Goal: Transaction & Acquisition: Purchase product/service

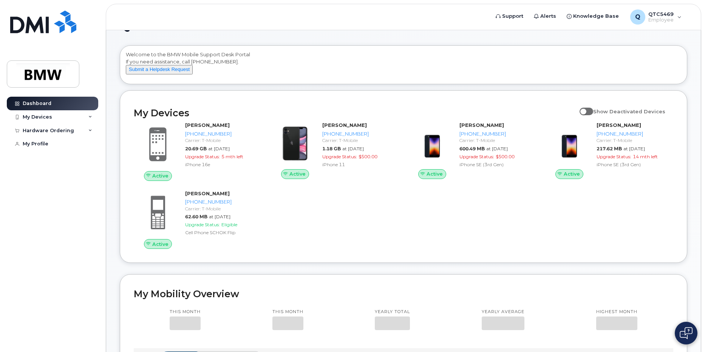
scroll to position [38, 0]
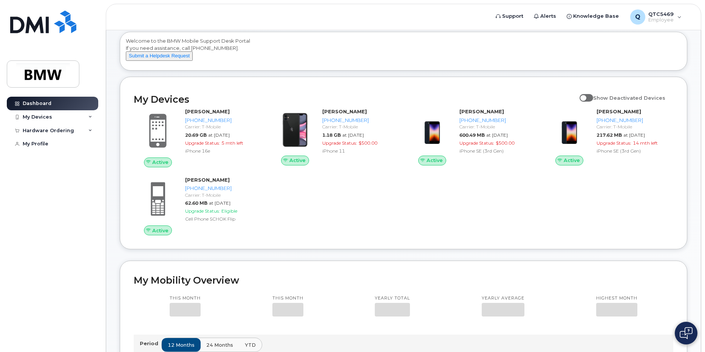
click at [80, 117] on div "My Devices" at bounding box center [52, 117] width 91 height 14
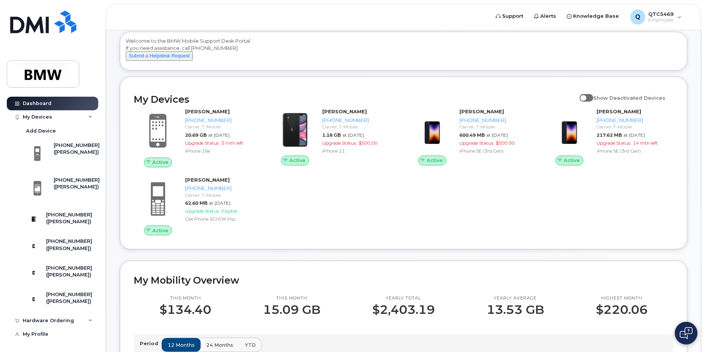
click at [95, 83] on div "Dashboard My Devices Add Device [PHONE_NUMBER] ([PERSON_NAME]) [PHONE_NUMBER] (…" at bounding box center [51, 176] width 102 height 352
click at [90, 114] on div "My Devices" at bounding box center [52, 117] width 91 height 14
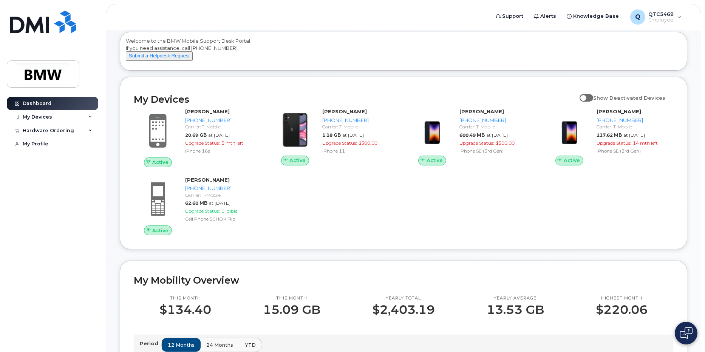
click at [88, 131] on div "Hardware Ordering" at bounding box center [52, 131] width 91 height 14
click at [40, 143] on div "My Orders" at bounding box center [39, 144] width 27 height 7
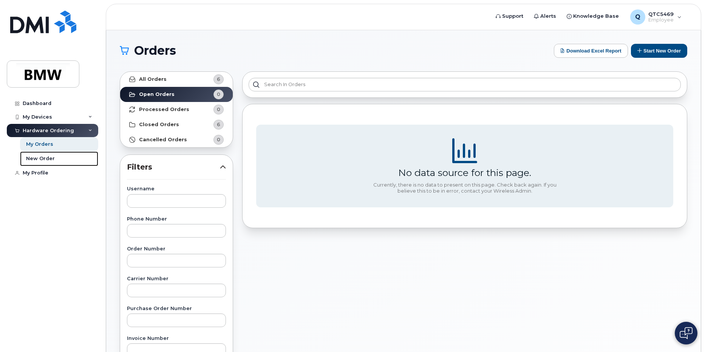
click at [41, 157] on div "New Order" at bounding box center [40, 158] width 29 height 7
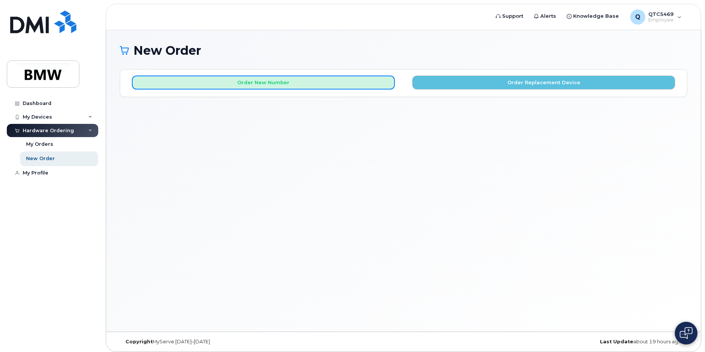
drag, startPoint x: 286, startPoint y: 82, endPoint x: 289, endPoint y: 97, distance: 16.2
click at [286, 82] on button "Order New Number" at bounding box center [263, 83] width 263 height 14
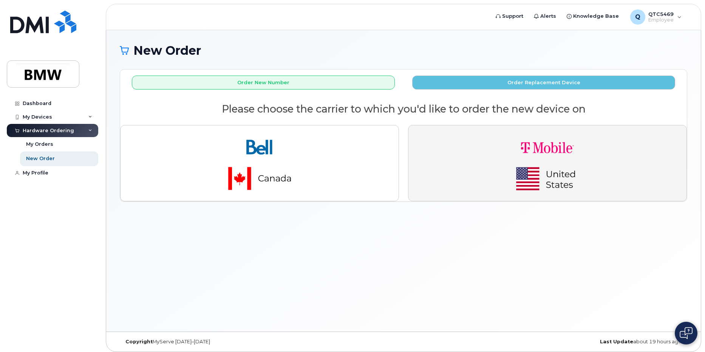
click at [509, 151] on img "button" at bounding box center [548, 162] width 106 height 63
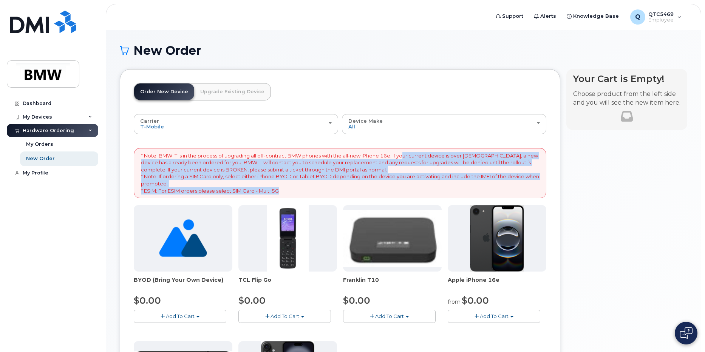
drag, startPoint x: 408, startPoint y: 155, endPoint x: 289, endPoint y: 190, distance: 123.6
click at [289, 190] on p "* Note: BMW IT is in the process of upgrading all off-contract BMW phones with …" at bounding box center [340, 173] width 398 height 42
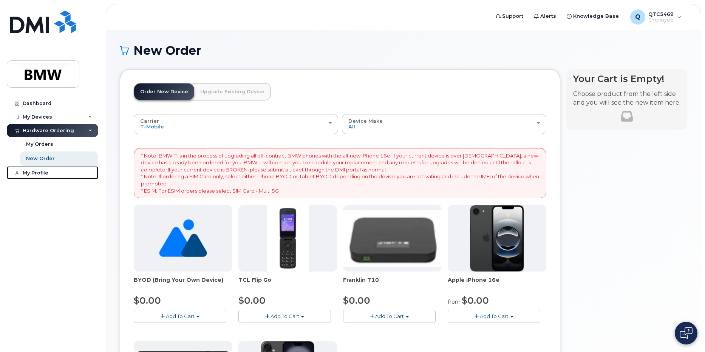
click at [90, 179] on link "My Profile" at bounding box center [52, 173] width 91 height 14
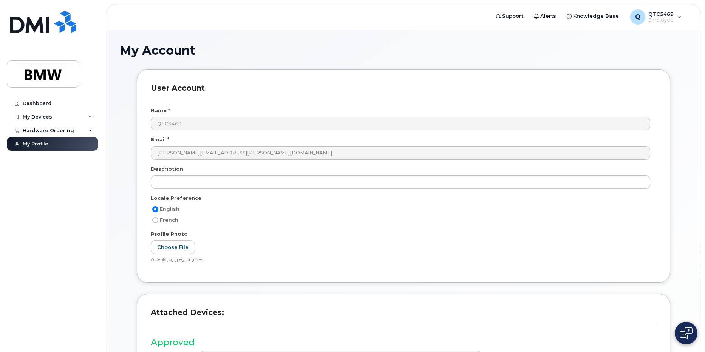
click at [55, 131] on div "Hardware Ordering" at bounding box center [48, 131] width 51 height 6
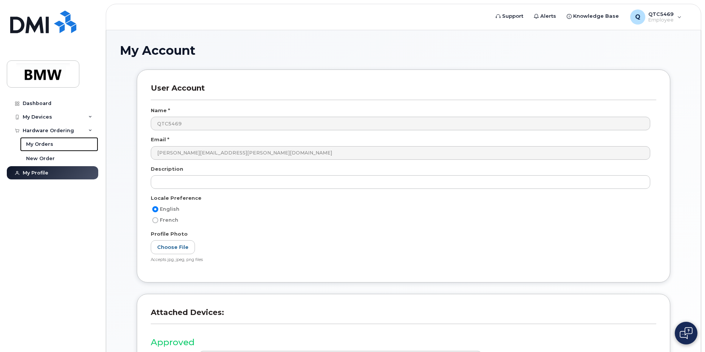
click at [45, 140] on link "My Orders" at bounding box center [59, 144] width 78 height 14
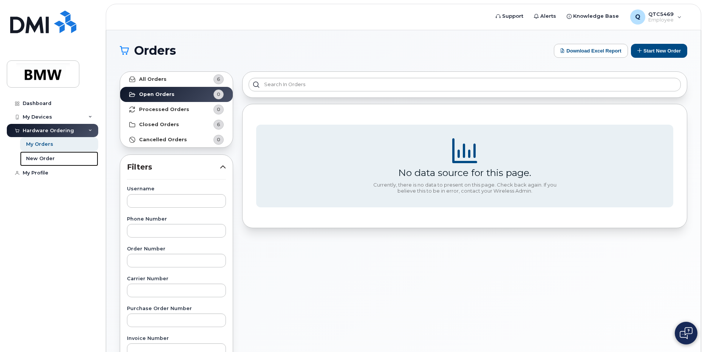
click at [42, 156] on div "New Order" at bounding box center [40, 158] width 29 height 7
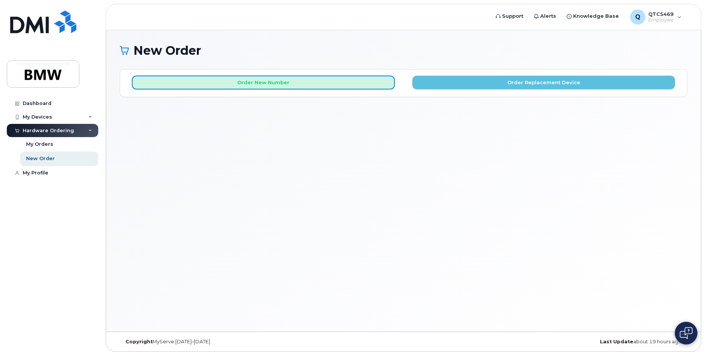
click at [258, 84] on button "Order New Number" at bounding box center [263, 83] width 263 height 14
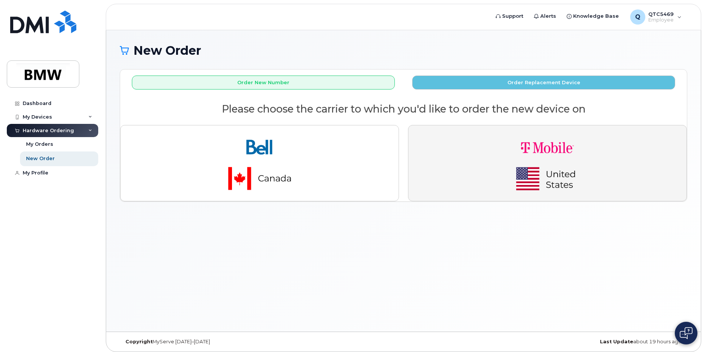
click at [539, 159] on img "button" at bounding box center [548, 162] width 106 height 63
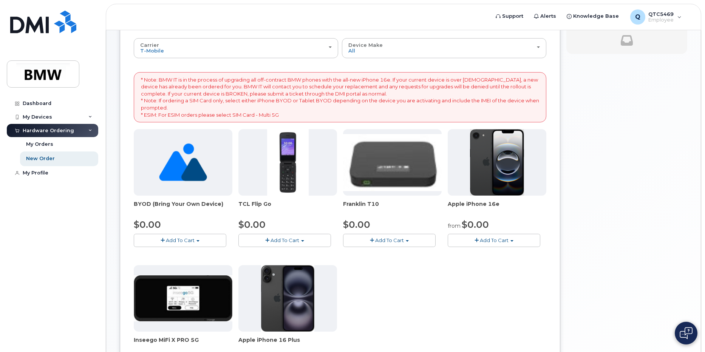
scroll to position [76, 0]
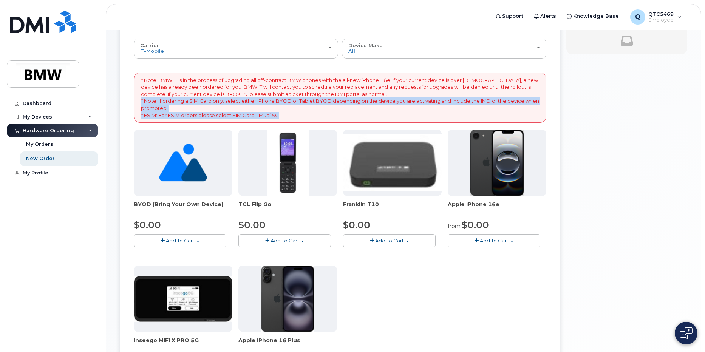
drag, startPoint x: 181, startPoint y: 111, endPoint x: 286, endPoint y: 117, distance: 105.2
click at [286, 117] on p "* Note: BMW IT is in the process of upgrading all off-contract BMW phones with …" at bounding box center [340, 98] width 398 height 42
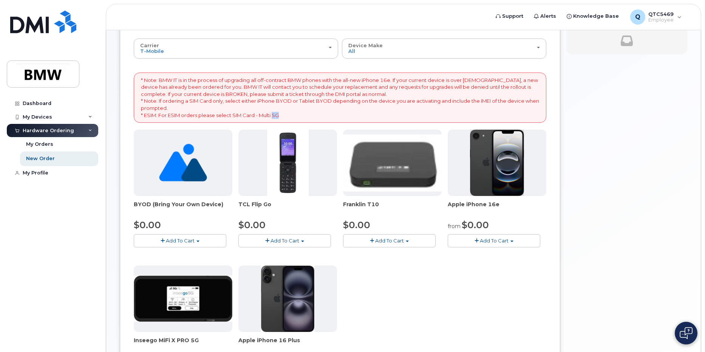
click at [288, 115] on p "* Note: BMW IT is in the process of upgrading all off-contract BMW phones with …" at bounding box center [340, 98] width 398 height 42
drag, startPoint x: 156, startPoint y: 102, endPoint x: 351, endPoint y: 102, distance: 195.3
click at [351, 102] on p "* Note: BMW IT is in the process of upgrading all off-contract BMW phones with …" at bounding box center [340, 98] width 398 height 42
drag, startPoint x: 351, startPoint y: 102, endPoint x: 302, endPoint y: 116, distance: 51.6
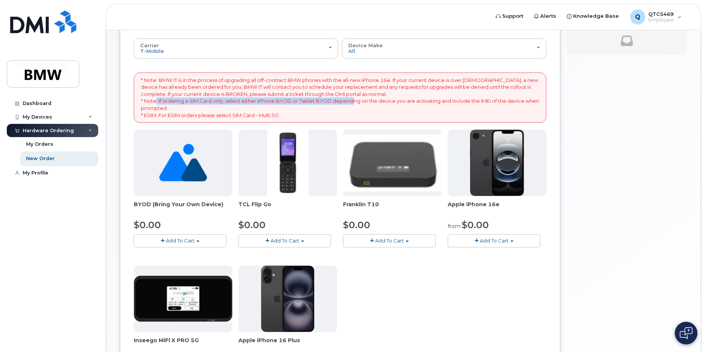
click at [351, 103] on p "* Note: BMW IT is in the process of upgrading all off-contract BMW phones with …" at bounding box center [340, 98] width 398 height 42
click at [188, 164] on img at bounding box center [183, 163] width 48 height 67
click at [201, 240] on button "Add To Cart" at bounding box center [180, 240] width 93 height 13
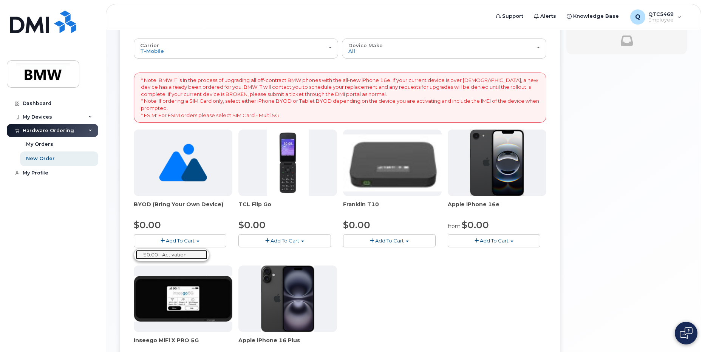
click at [174, 256] on link "$0.00 - Activation" at bounding box center [172, 254] width 72 height 9
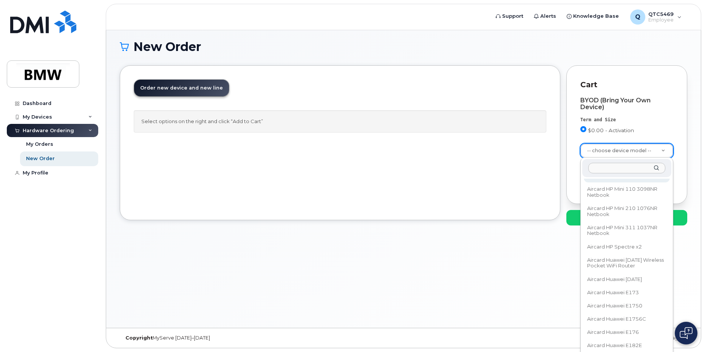
scroll to position [407, 0]
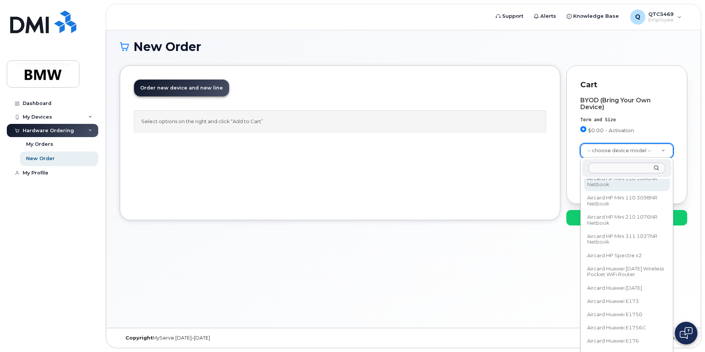
click at [612, 169] on input "text" at bounding box center [626, 168] width 77 height 11
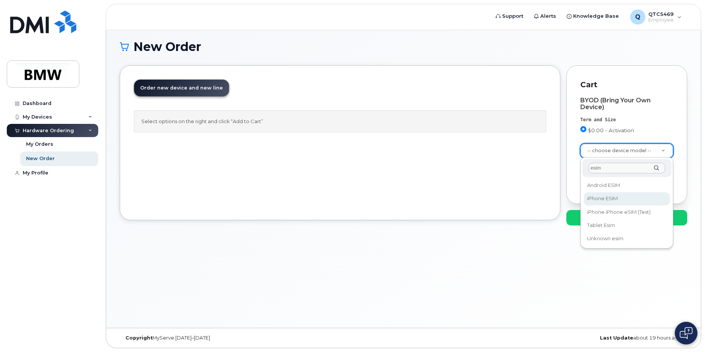
type input "esim"
select select "3299"
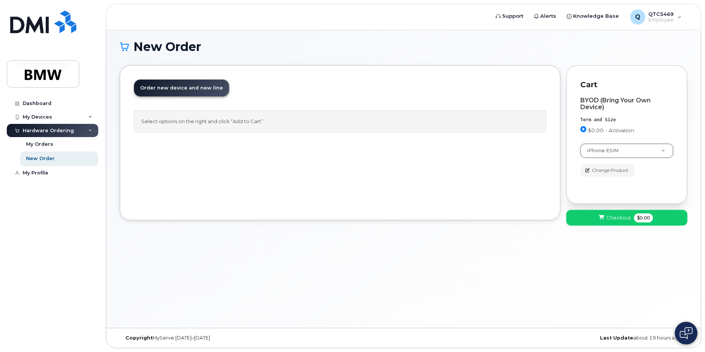
click at [625, 218] on span "Checkout" at bounding box center [618, 217] width 25 height 7
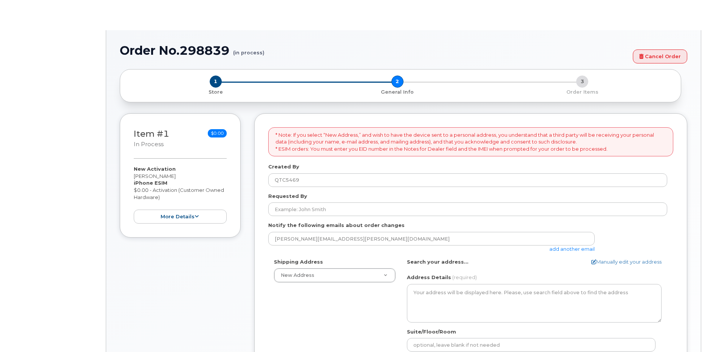
select select
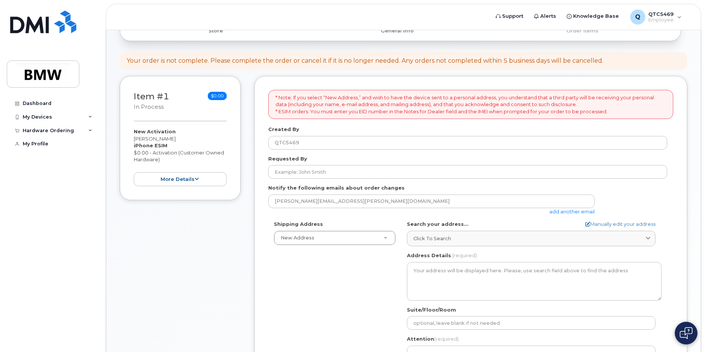
scroll to position [76, 0]
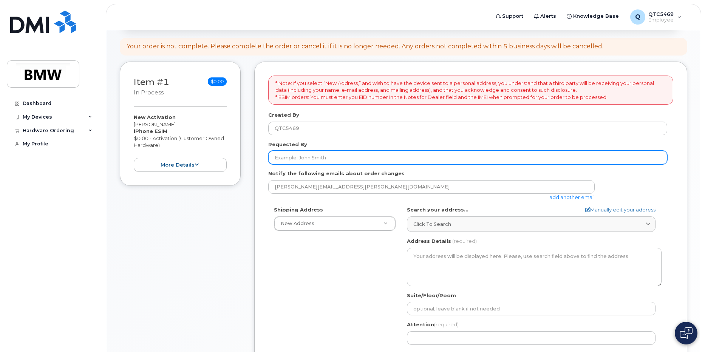
click at [348, 154] on input "Requested By" at bounding box center [467, 158] width 399 height 14
type input "[PERSON_NAME]"
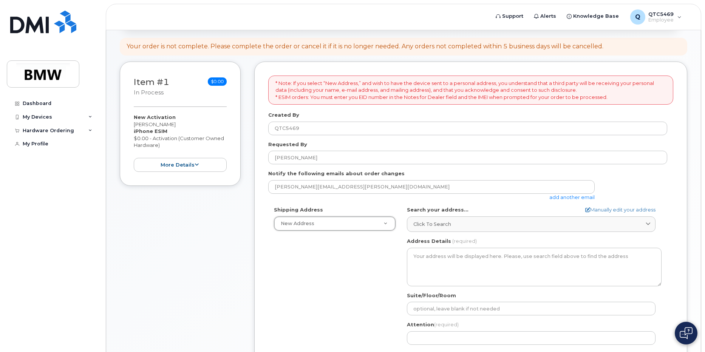
scroll to position [113, 0]
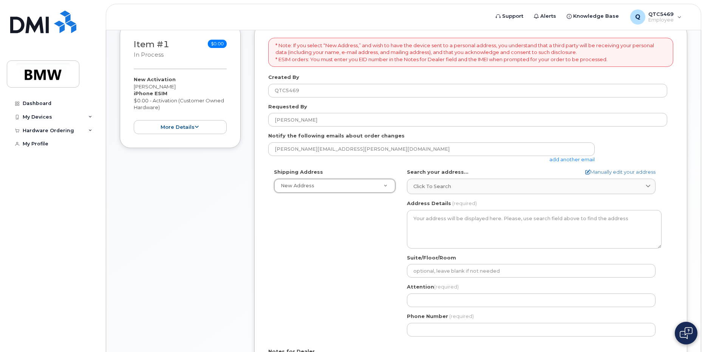
click at [645, 180] on link "Click to search" at bounding box center [531, 186] width 249 height 15
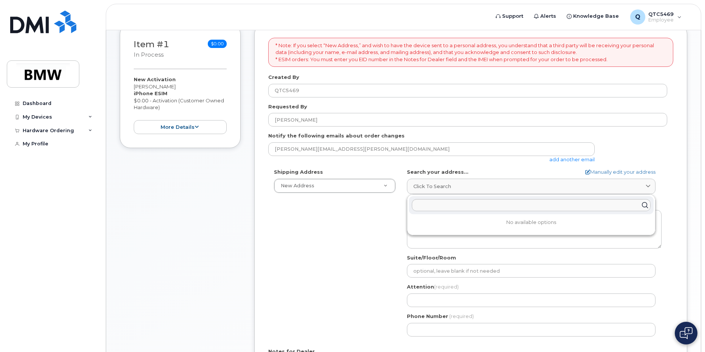
click at [554, 186] on div "Click to search" at bounding box center [531, 186] width 236 height 7
click at [555, 164] on form "* Note: If you select “New Address,” and wish to have the device sent to a pers…" at bounding box center [470, 220] width 405 height 365
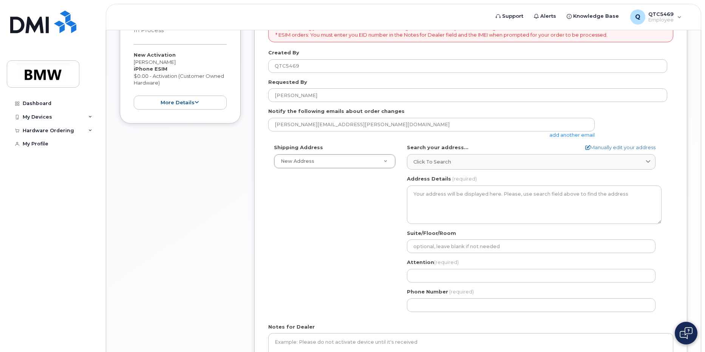
scroll to position [151, 0]
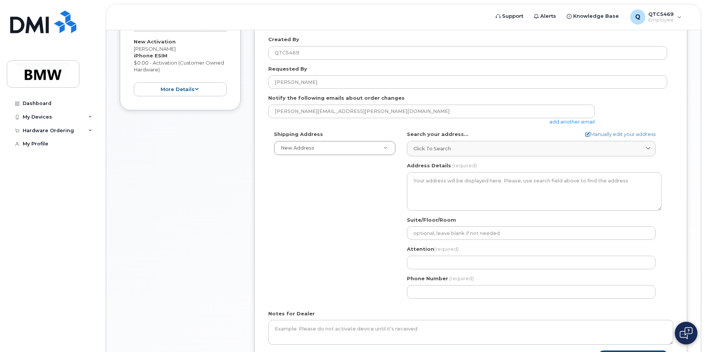
click at [465, 150] on div "Click to search" at bounding box center [531, 148] width 236 height 7
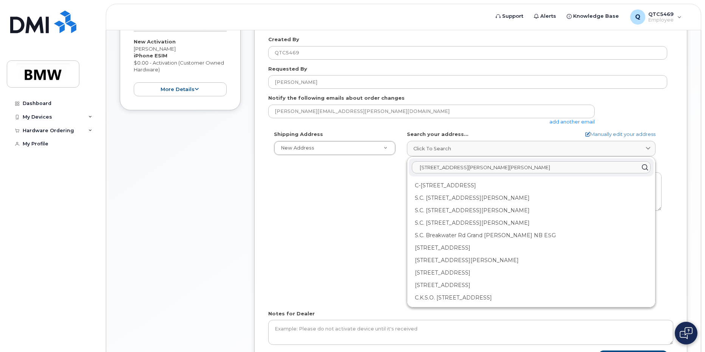
click at [456, 168] on input "139 Pearson Dr woodruff SC 29388" at bounding box center [531, 167] width 239 height 12
click at [459, 166] on input "139 Pearson Dr woodruff SC 29388" at bounding box center [531, 167] width 239 height 12
type input "139 Pearson dr woodruff SC 29388"
click at [663, 168] on div "AB Search your address... Manually edit your address Click to search 139 Pearso…" at bounding box center [534, 217] width 266 height 173
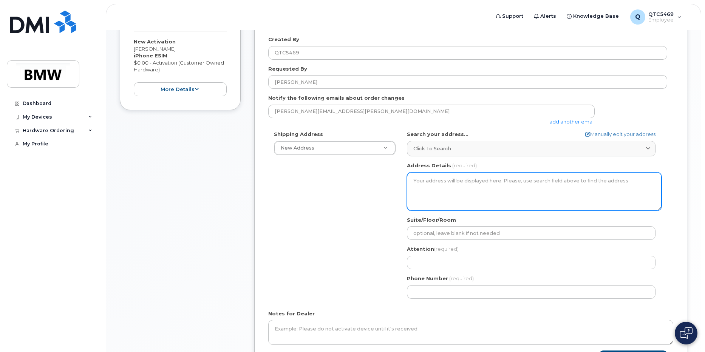
drag, startPoint x: 487, startPoint y: 180, endPoint x: 574, endPoint y: 177, distance: 86.6
click at [572, 177] on textarea "Address Details" at bounding box center [534, 191] width 255 height 39
click at [574, 177] on textarea "Address Details" at bounding box center [534, 191] width 255 height 39
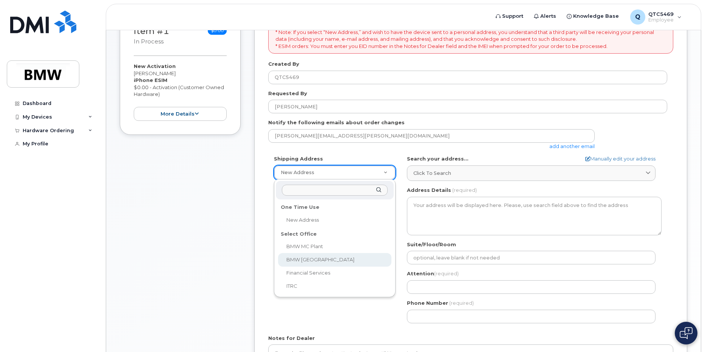
scroll to position [113, 0]
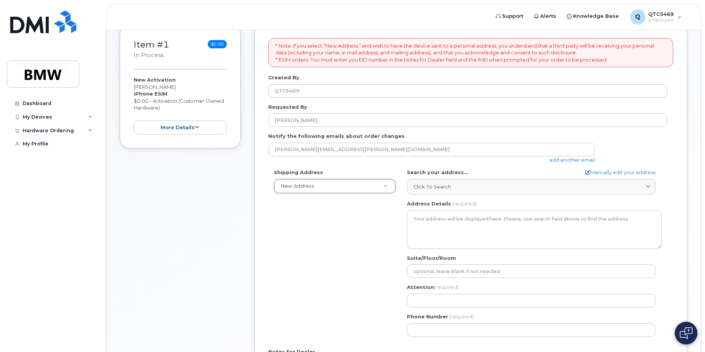
click at [554, 190] on div "Click to search" at bounding box center [531, 186] width 236 height 7
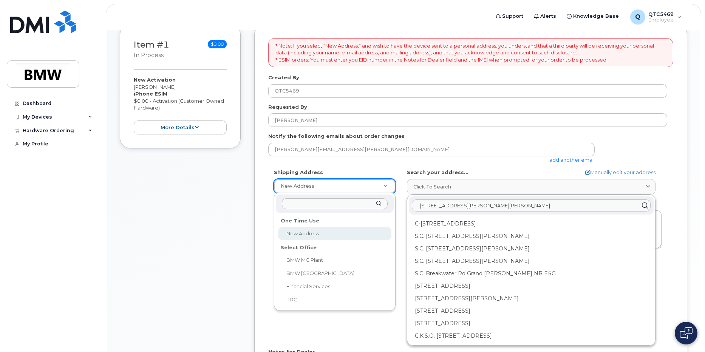
click at [366, 201] on input "text" at bounding box center [335, 203] width 106 height 11
drag, startPoint x: 274, startPoint y: 221, endPoint x: 279, endPoint y: 219, distance: 5.6
click at [274, 221] on div "One Time Use New Address Select Office BMW MC Plant BMW North America Financial…" at bounding box center [335, 252] width 122 height 118
click at [303, 221] on div "One Time Use" at bounding box center [334, 221] width 113 height 12
select select
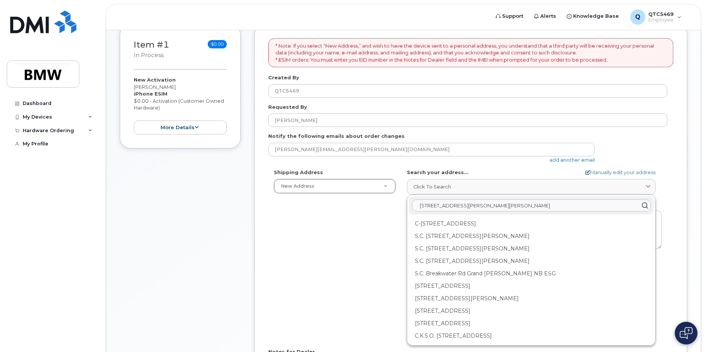
click at [457, 206] on input "139 Pearson dr woodruff SC 29388" at bounding box center [531, 206] width 239 height 12
type input "139 Pearson drive woodruff SC 29388"
drag, startPoint x: 577, startPoint y: 206, endPoint x: 289, endPoint y: 208, distance: 287.9
click at [289, 208] on div "Shipping Address New Address New Address BMW MC Plant BMW North America Financi…" at bounding box center [467, 255] width 399 height 173
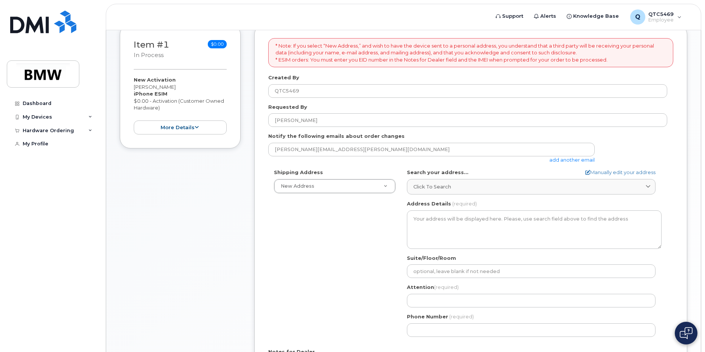
click at [566, 196] on div "AB Search your address... Manually edit your address Click to search 139 Pearso…" at bounding box center [534, 255] width 266 height 173
click at [532, 188] on div "Click to search" at bounding box center [531, 186] width 236 height 7
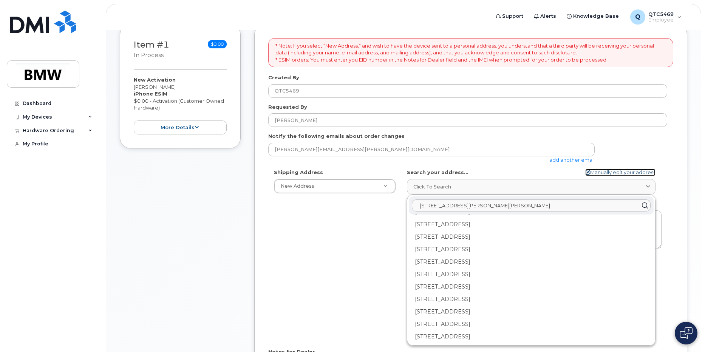
click at [627, 170] on link "Manually edit your address" at bounding box center [620, 172] width 70 height 7
select select
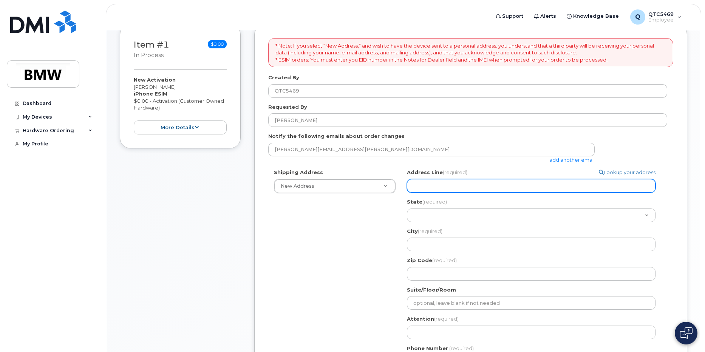
click at [510, 187] on input "Address Line (required)" at bounding box center [531, 186] width 249 height 14
select select
type input "1"
select select
type input "13"
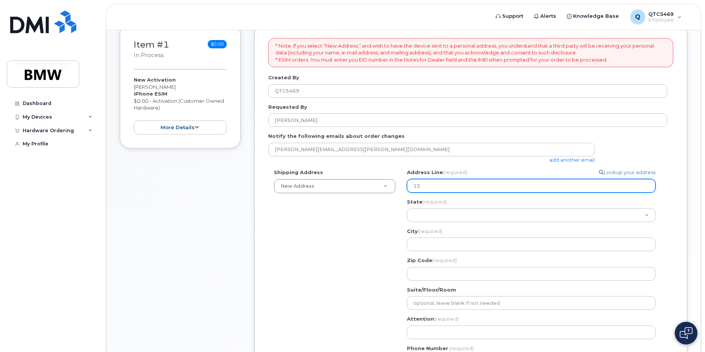
select select
type input "139"
select select
type input "139 P"
select select
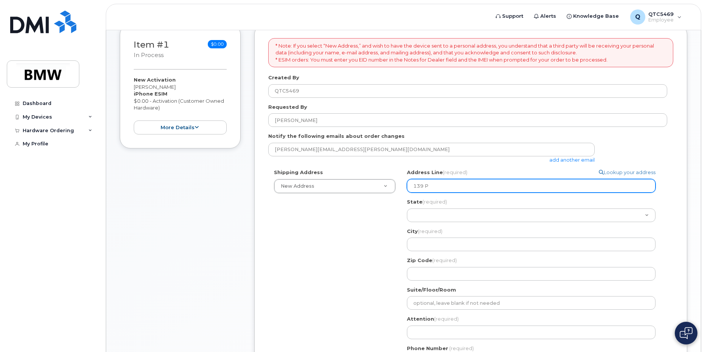
type input "139 Pe"
select select
type input "139 Pea"
select select
type input "139 Pear"
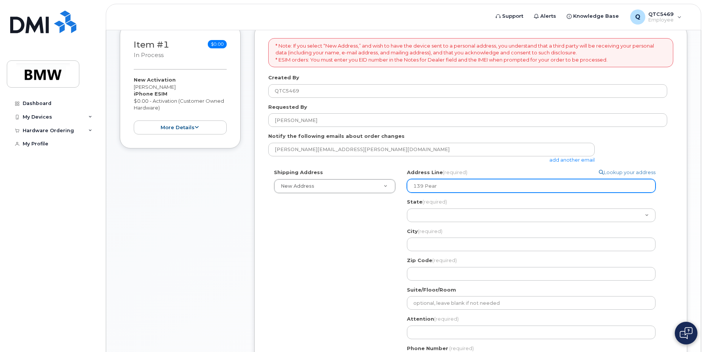
select select
type input "139 Pears"
select select
type input "139 Pearso"
select select
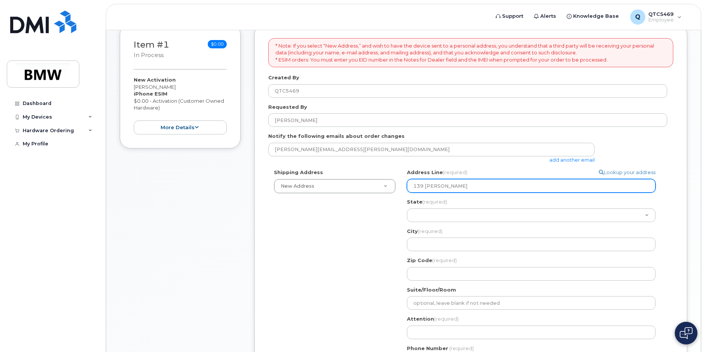
type input "139 Pearson"
select select
type input "139 Pearson D"
select select
type input "139 Pearson DR"
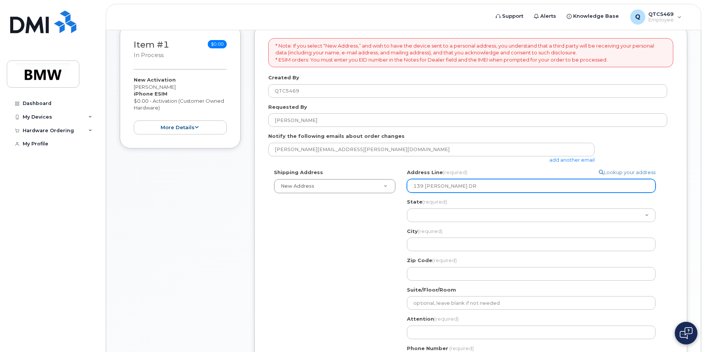
select select
type input "139 Pearson D"
select select
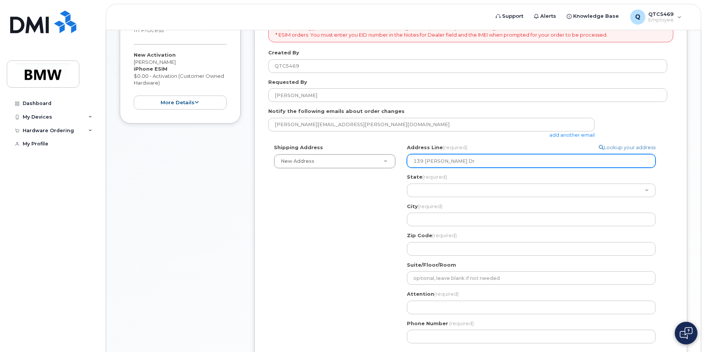
scroll to position [151, 0]
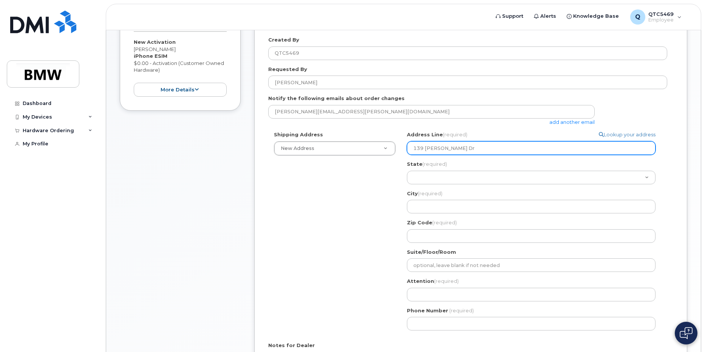
type input "139 Pearson Dr"
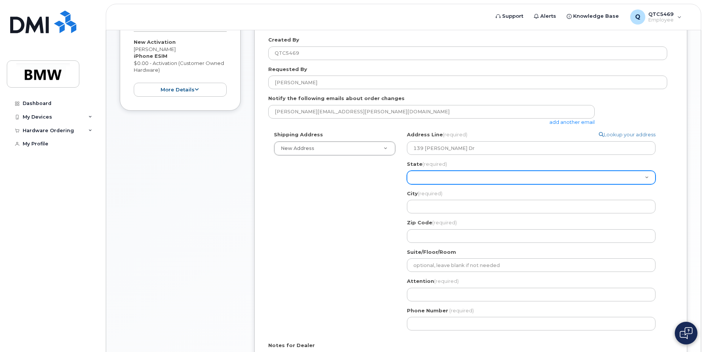
click at [475, 177] on select "Alabama Alaska American Samoa Arizona Arkansas California Colorado Connecticut …" at bounding box center [531, 178] width 249 height 14
select select "SC"
click at [407, 171] on select "Alabama Alaska American Samoa Arizona Arkansas California Colorado Connecticut …" at bounding box center [531, 178] width 249 height 14
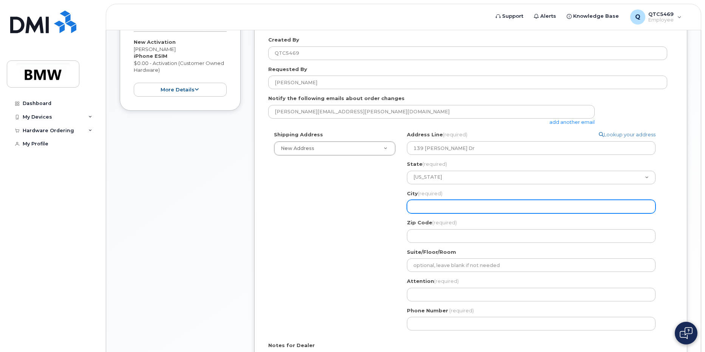
click at [459, 207] on input "City (required)" at bounding box center [531, 207] width 249 height 14
select select
type input "W"
select select
type input "Wo"
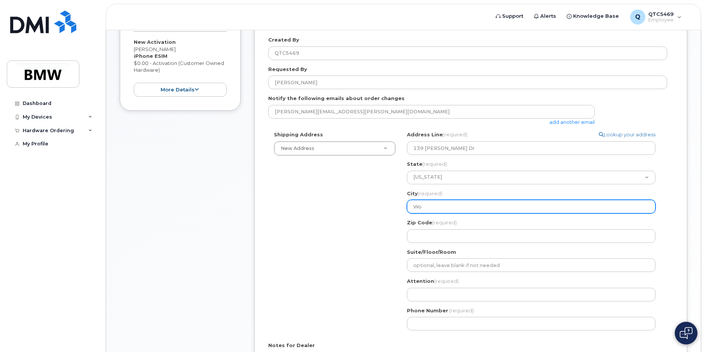
select select
type input "Woo"
select select
type input "Wood"
select select
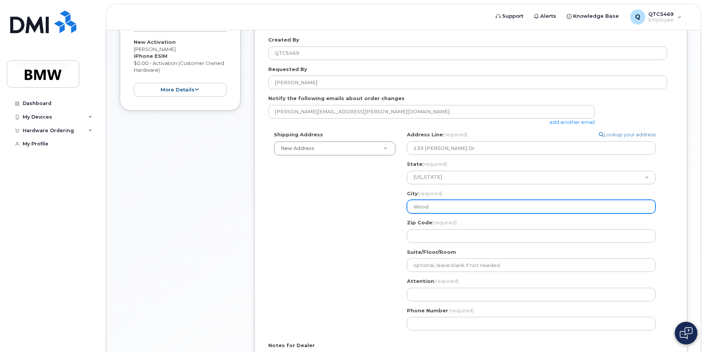
type input "Woodr"
select select
type input "Woodru"
select select
type input "Woodruf"
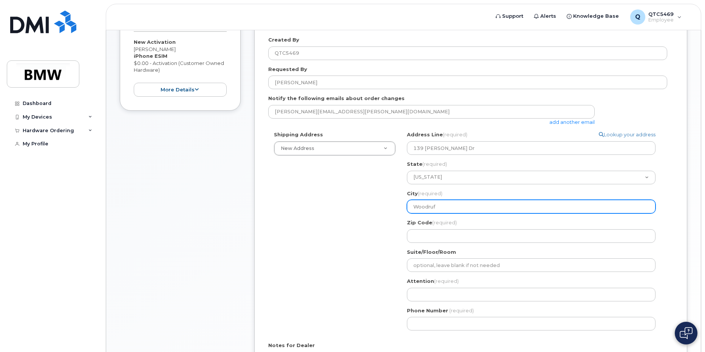
select select
type input "Woodruff"
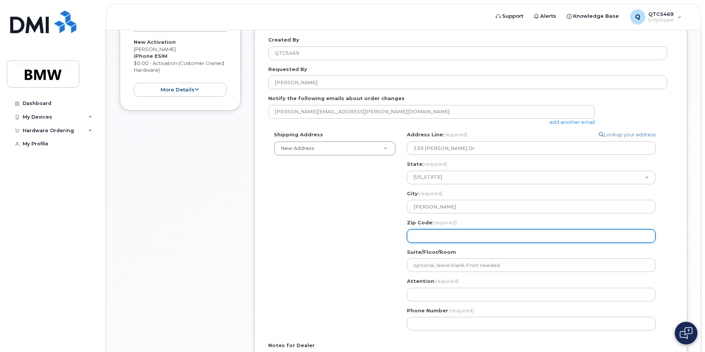
click at [448, 235] on input "Zip Code (required)" at bounding box center [531, 236] width 249 height 14
select select
type input "2"
select select
type input "29"
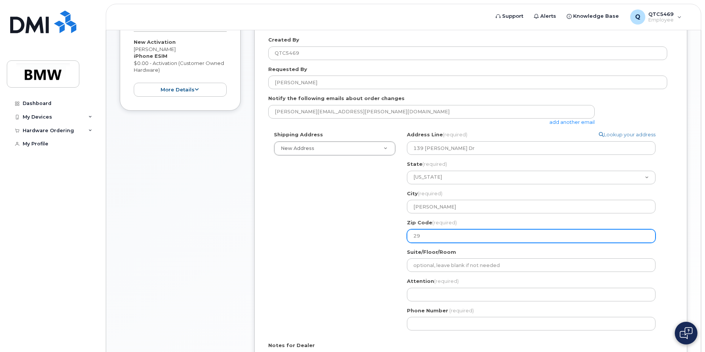
select select
type input "293"
select select
type input "2938"
select select
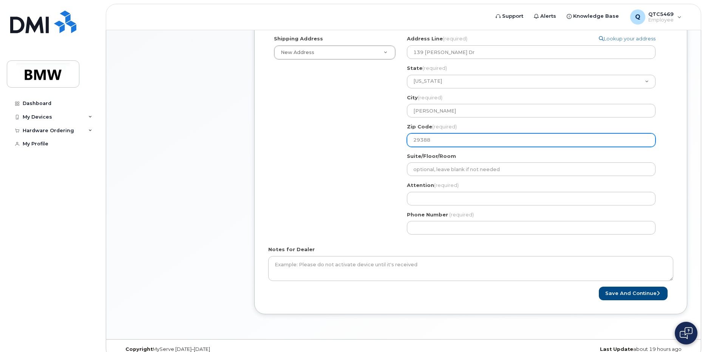
scroll to position [258, 0]
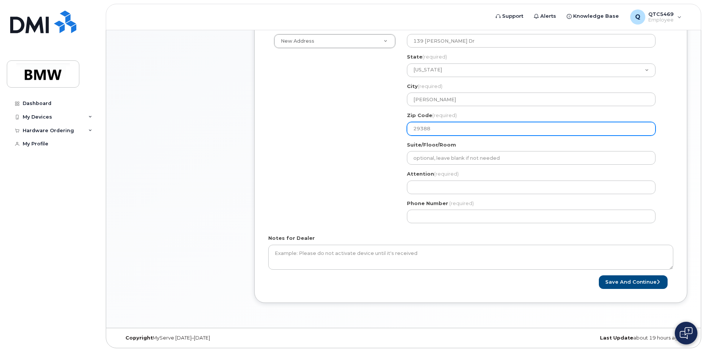
type input "29388"
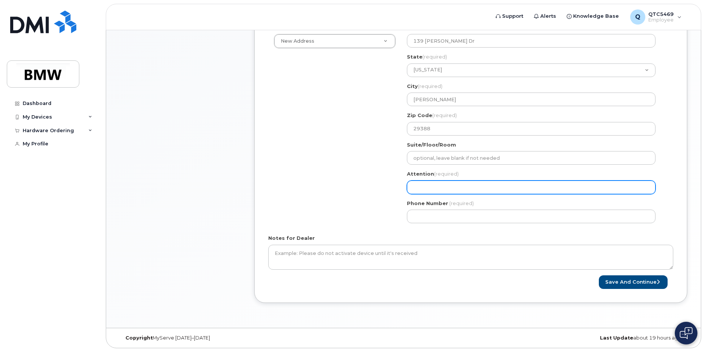
click at [451, 187] on input "Attention (required)" at bounding box center [531, 188] width 249 height 14
select select
type input "J"
select select
type input "JA"
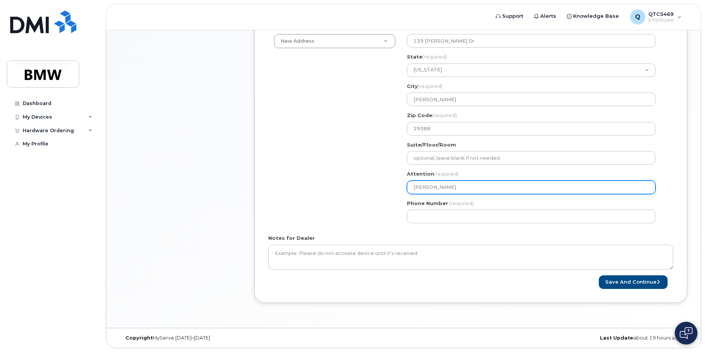
select select
type input "JAm"
select select
type input "JAme"
select select
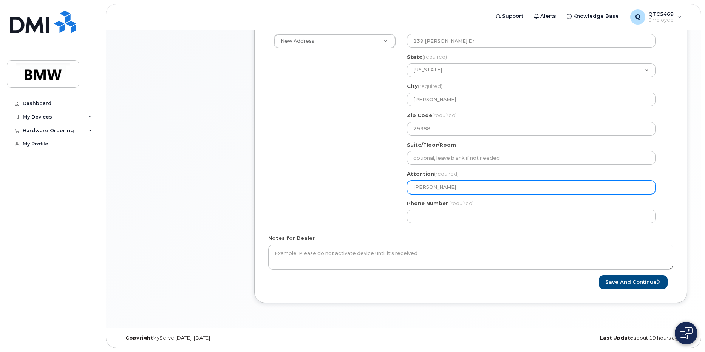
type input "JAmes"
select select
type input "JAme"
select select
type input "JAm"
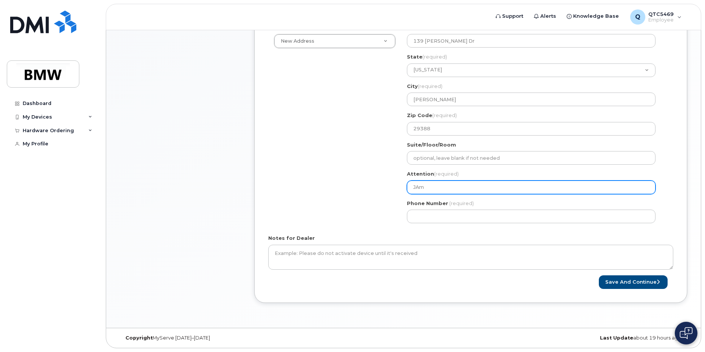
select select
type input "JA"
select select
type input "J"
select select
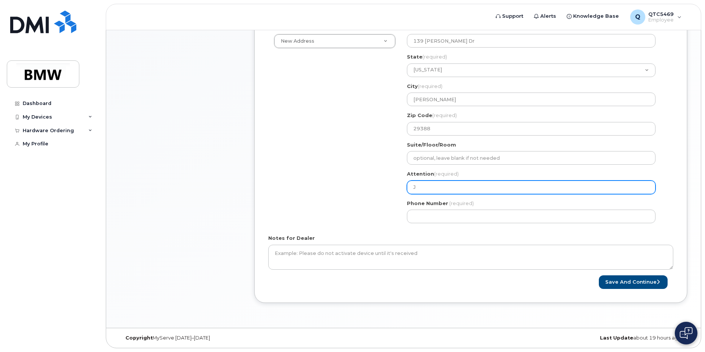
type input "Ja"
select select
type input "Jae"
select select
type input "Ja"
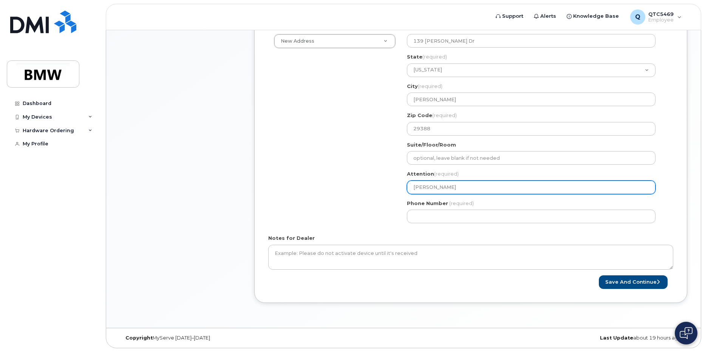
select select
type input "Jam"
select select
type input "Jame"
select select
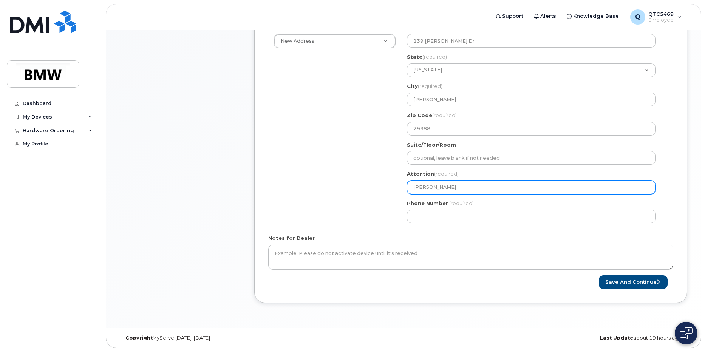
type input "James"
select select
type input "James G"
select select
type input "James Ga"
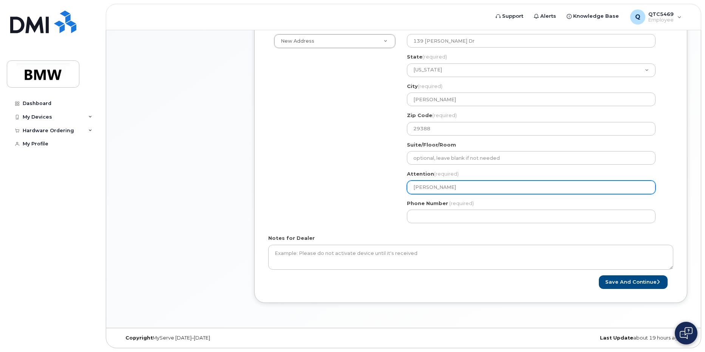
select select
type input "James Gal"
select select
type input "James Galm"
select select
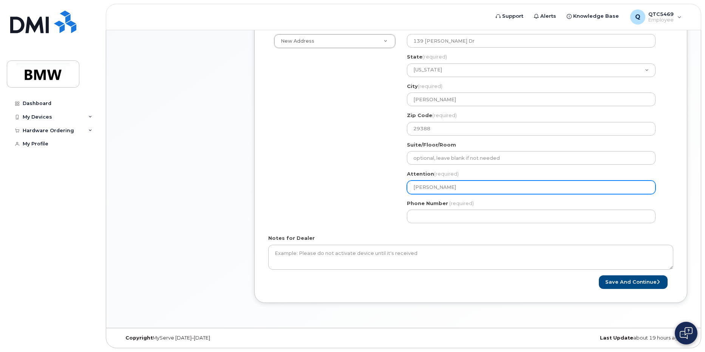
type input "James Galmi"
select select
type input "James Galmic"
select select
type input "James Galmich"
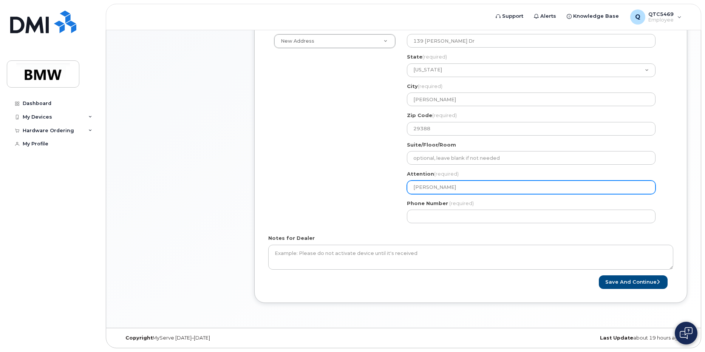
select select
type input "[PERSON_NAME]"
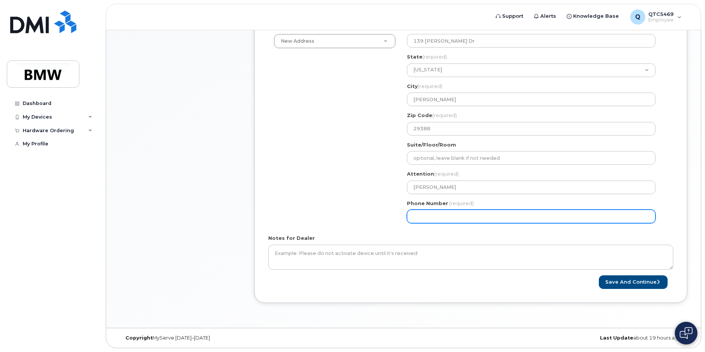
click at [442, 213] on input "Phone Number" at bounding box center [531, 217] width 249 height 14
type input "864906972"
select select
type input "8649069726"
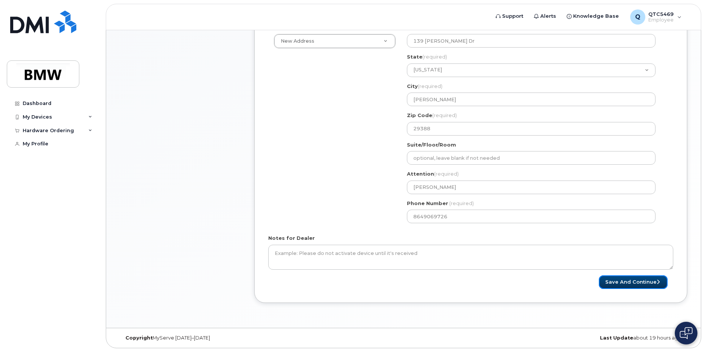
click at [635, 282] on button "Save and Continue" at bounding box center [633, 282] width 69 height 14
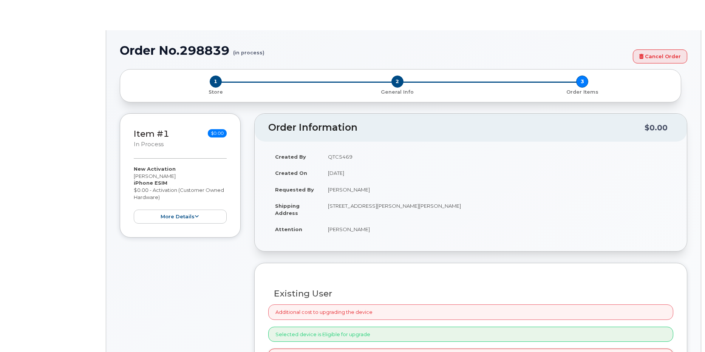
select select "1885307"
radio input "true"
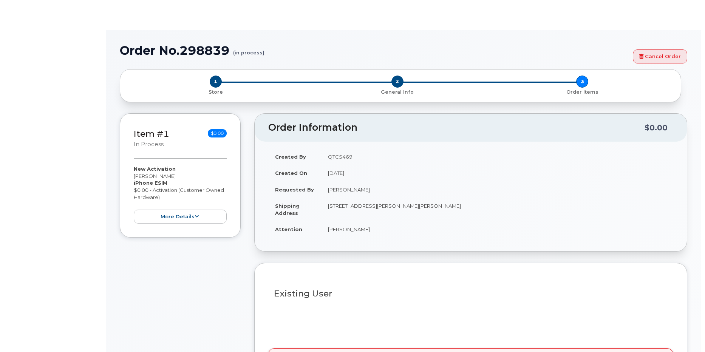
type input "1902319"
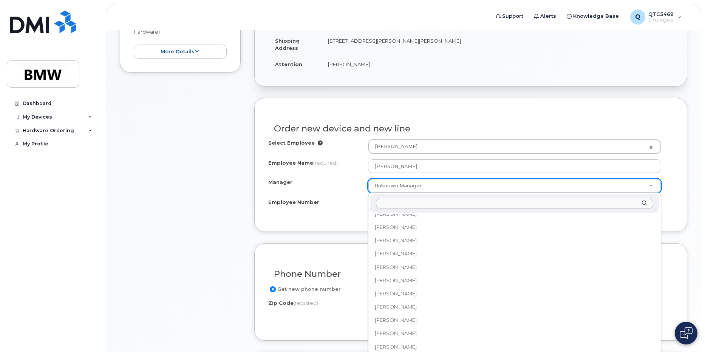
scroll to position [10371, 0]
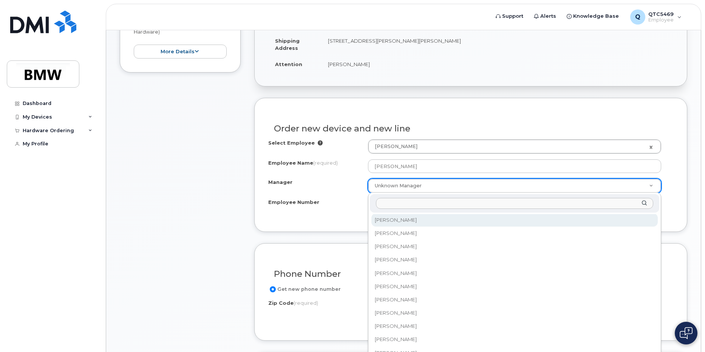
click at [411, 199] on input "Manager" at bounding box center [514, 203] width 277 height 11
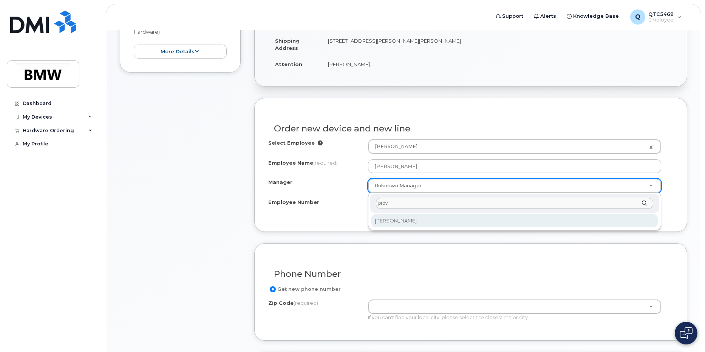
type input "prov"
select select "1895234"
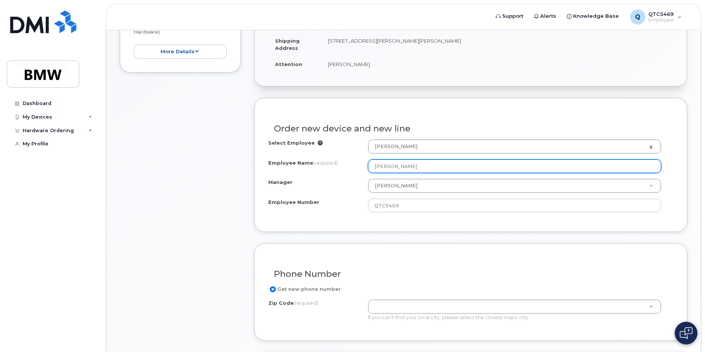
drag, startPoint x: 426, startPoint y: 164, endPoint x: 305, endPoint y: 158, distance: 121.5
click at [305, 158] on div "Select Employee James Galmiche 1902319 Employee Name (required) James Galmiche …" at bounding box center [470, 175] width 405 height 73
type input "G"
type input "[PERSON_NAME]"
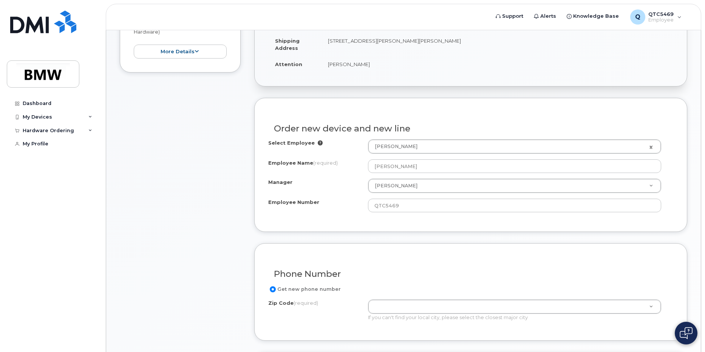
drag, startPoint x: 423, startPoint y: 138, endPoint x: 420, endPoint y: 144, distance: 6.6
click at [423, 138] on div "Order new device and new line" at bounding box center [470, 126] width 405 height 28
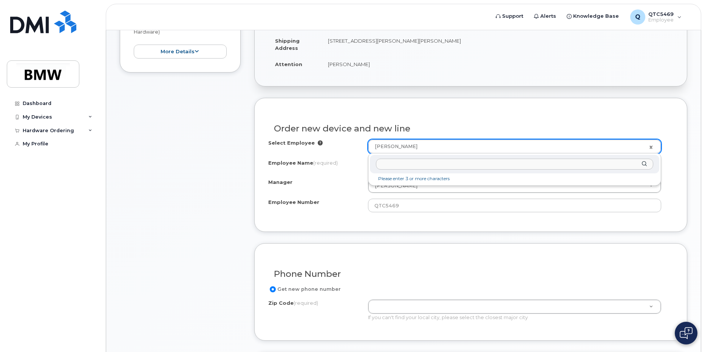
click at [414, 165] on input "text" at bounding box center [514, 164] width 277 height 11
type input "b"
type input "[PERSON_NAME]"
type input "1902353"
type input "QTC5799"
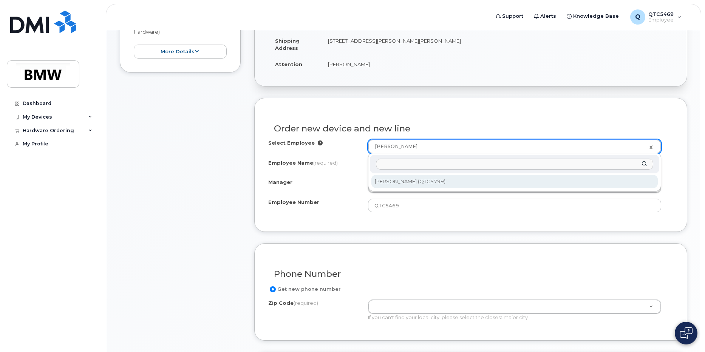
type input "1750"
select select "1895289"
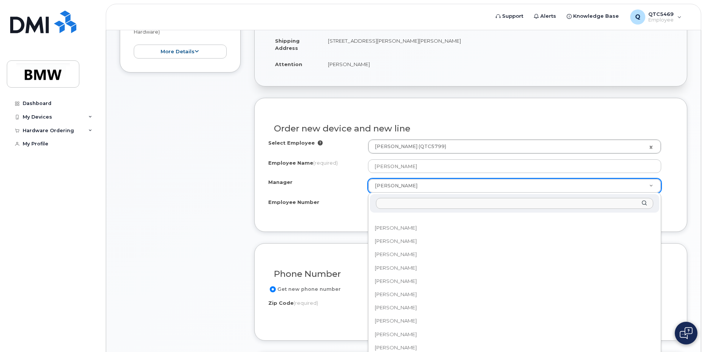
scroll to position [6569, 0]
click at [410, 201] on input "Manager" at bounding box center [514, 203] width 277 height 11
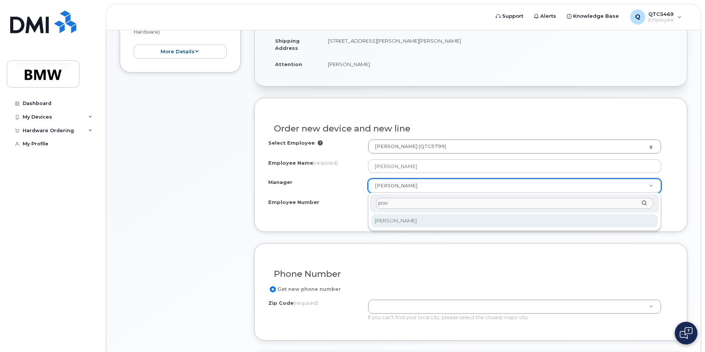
type input "prov"
select select "1895234"
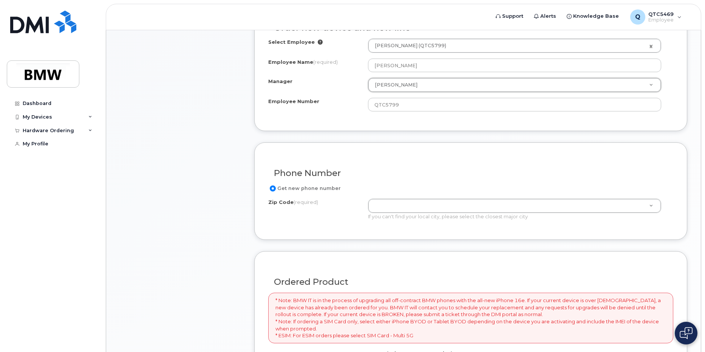
scroll to position [302, 0]
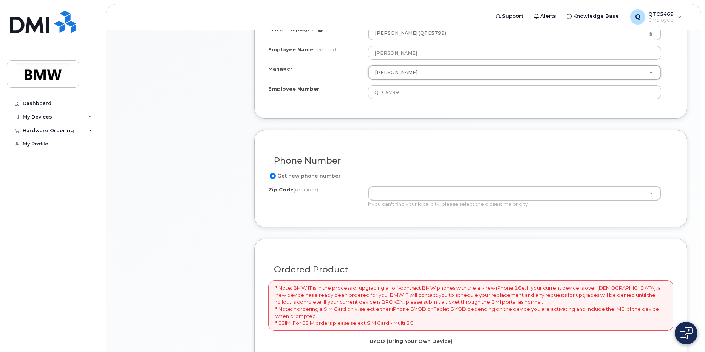
click at [276, 174] on label "Get new phone number" at bounding box center [304, 176] width 73 height 9
click at [276, 174] on input "Get new phone number" at bounding box center [273, 176] width 6 height 6
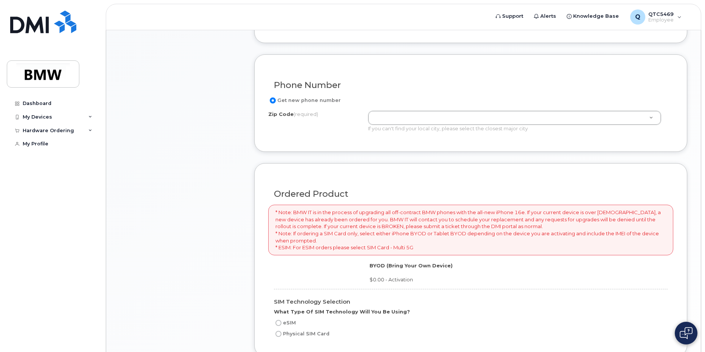
scroll to position [416, 0]
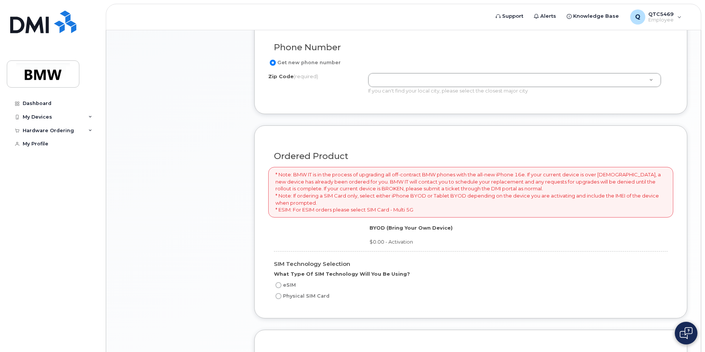
click at [281, 286] on label "eSIM" at bounding box center [285, 285] width 22 height 9
click at [281, 286] on input "eSIM" at bounding box center [278, 285] width 6 height 6
radio input "true"
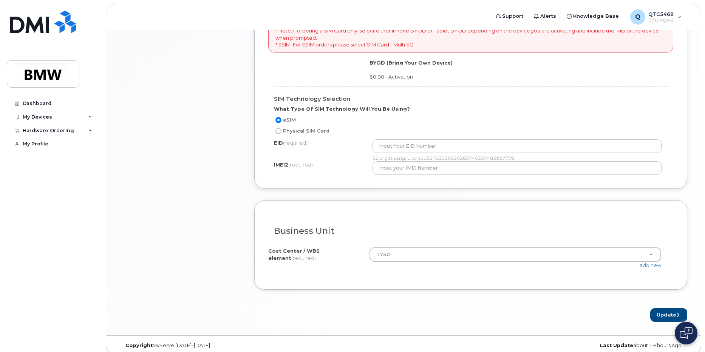
scroll to position [588, 0]
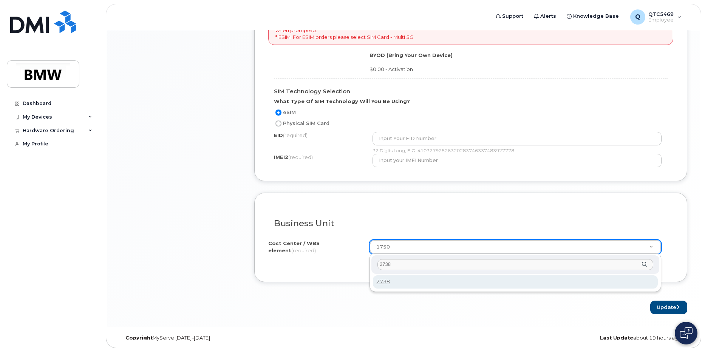
type input "2738"
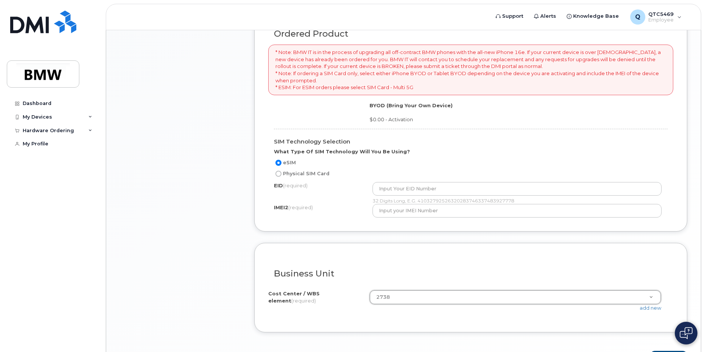
scroll to position [551, 0]
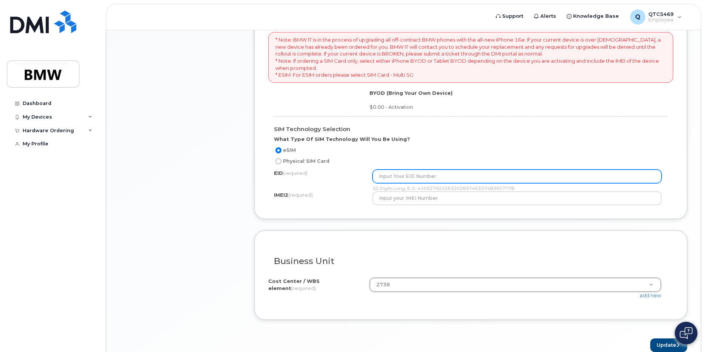
click at [417, 178] on input "text" at bounding box center [517, 177] width 289 height 14
click at [415, 176] on input "890490320058882600078375415115" at bounding box center [517, 177] width 289 height 14
type input "89049032005008882600078375415115"
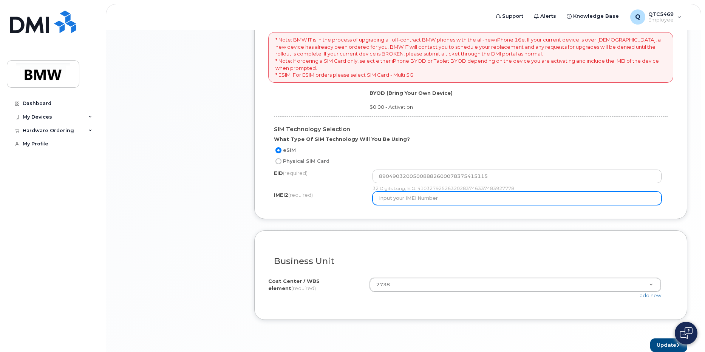
click at [412, 197] on input "text" at bounding box center [517, 199] width 289 height 14
click at [413, 200] on input "text" at bounding box center [517, 199] width 289 height 14
drag, startPoint x: 446, startPoint y: 201, endPoint x: 252, endPoint y: 198, distance: 194.6
click at [256, 199] on div "Ordered Product * Note: BMW IT is in the process of upgrading all off-contract …" at bounding box center [470, 105] width 433 height 229
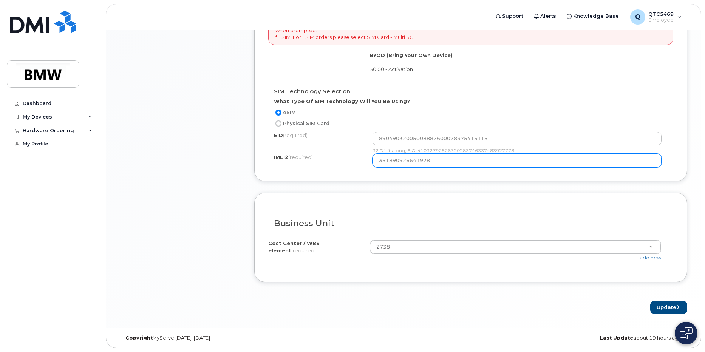
type input "351890926641928"
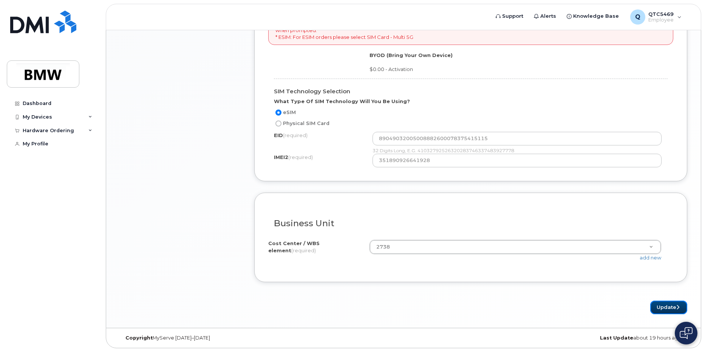
click at [664, 307] on button "Update" at bounding box center [668, 308] width 37 height 14
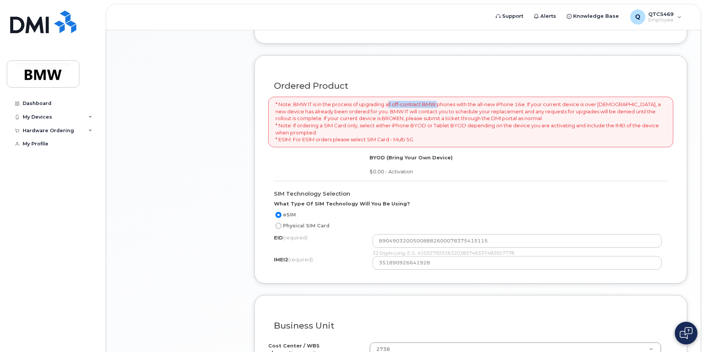
drag, startPoint x: 390, startPoint y: 106, endPoint x: 439, endPoint y: 103, distance: 49.2
click at [440, 103] on p "* Note: BMW IT is in the process of upgrading all off-contract BMW phones with …" at bounding box center [470, 122] width 391 height 42
drag, startPoint x: 439, startPoint y: 103, endPoint x: 405, endPoint y: 103, distance: 34.0
click at [433, 103] on p "* Note: BMW IT is in the process of upgrading all off-contract BMW phones with …" at bounding box center [470, 122] width 391 height 42
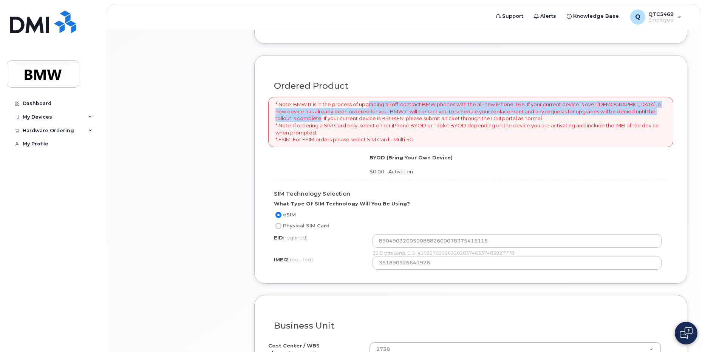
drag, startPoint x: 371, startPoint y: 102, endPoint x: 312, endPoint y: 125, distance: 63.2
click at [311, 124] on p "* Note: BMW IT is in the process of upgrading all off-contract BMW phones with …" at bounding box center [470, 122] width 391 height 42
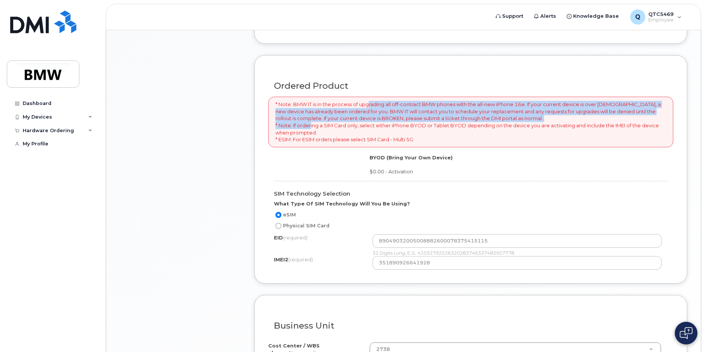
drag, startPoint x: 312, startPoint y: 125, endPoint x: 344, endPoint y: 121, distance: 32.3
click at [344, 121] on p "* Note: BMW IT is in the process of upgrading all off-contract BMW phones with …" at bounding box center [470, 122] width 391 height 42
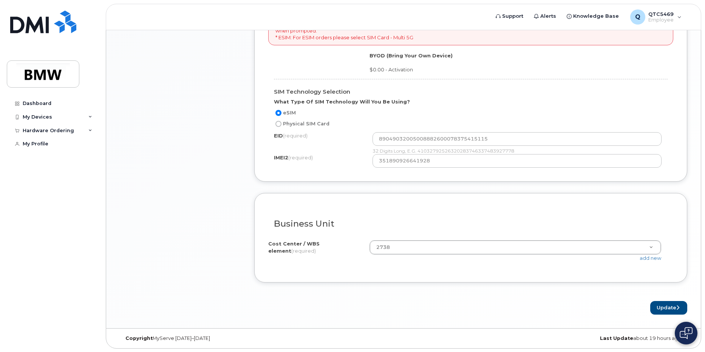
scroll to position [588, 0]
click at [670, 305] on button "Update" at bounding box center [668, 308] width 37 height 14
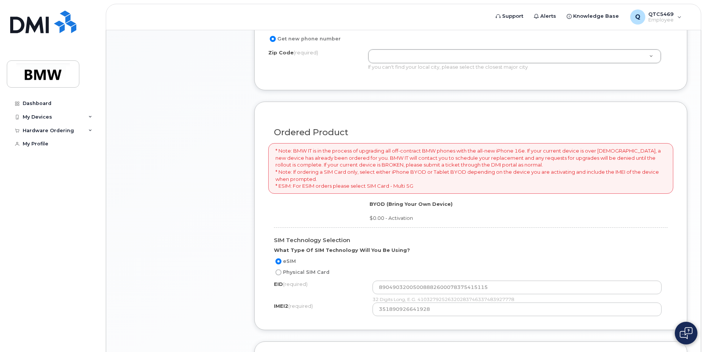
scroll to position [335, 0]
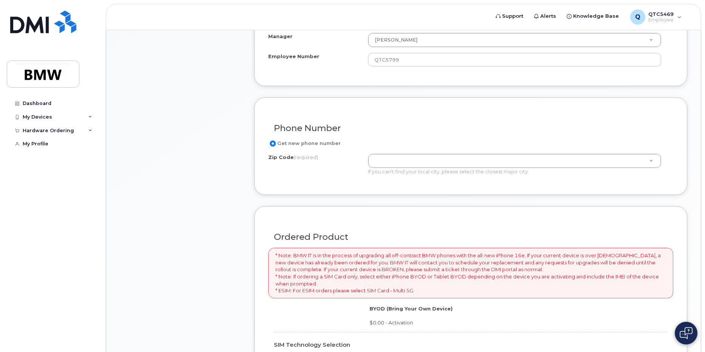
click at [394, 144] on div "Get new phone number" at bounding box center [467, 143] width 399 height 9
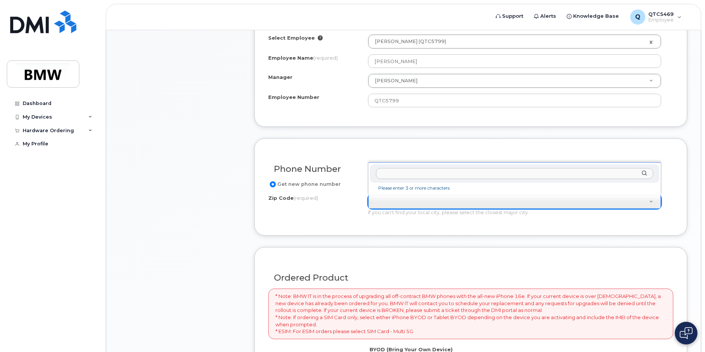
scroll to position [297, 0]
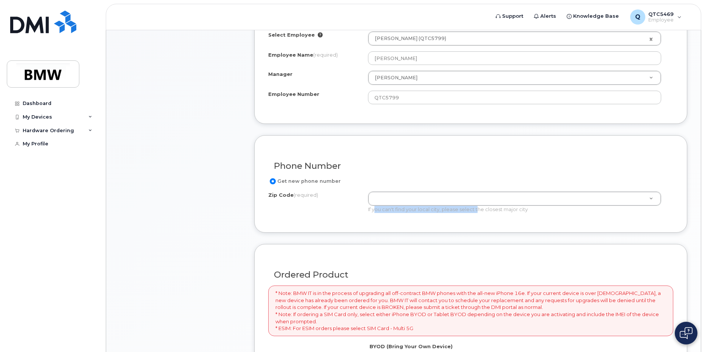
drag, startPoint x: 393, startPoint y: 212, endPoint x: 484, endPoint y: 213, distance: 91.1
click at [484, 213] on div "Get new phone number Zip Code (required) Zip Code (required) If you can't find …" at bounding box center [470, 198] width 405 height 42
click at [486, 213] on div "If you can't find your local city, please select the closest major city" at bounding box center [514, 209] width 293 height 7
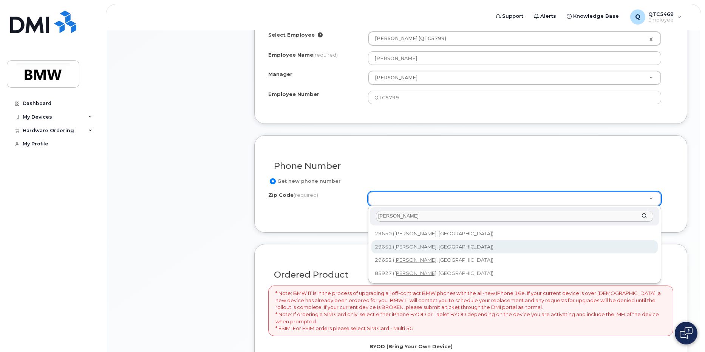
type input "greer"
type input "29651 (Greer, SC)"
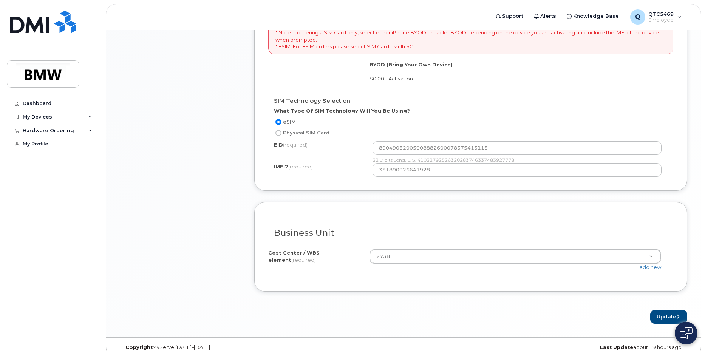
scroll to position [588, 0]
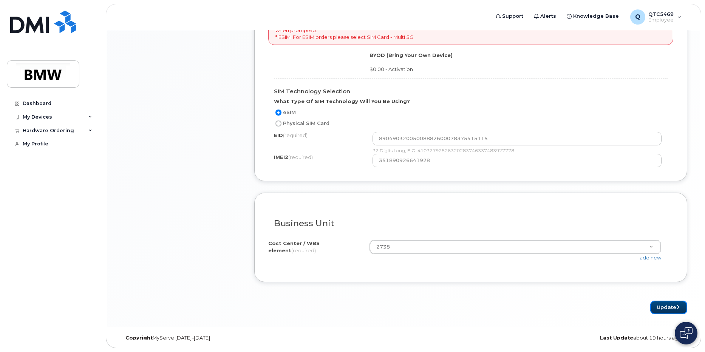
click at [669, 305] on button "Update" at bounding box center [668, 308] width 37 height 14
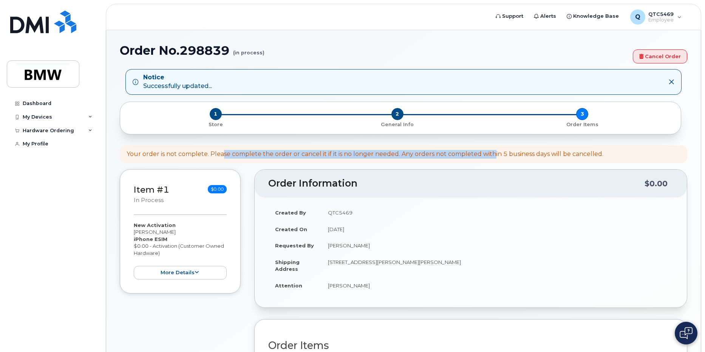
drag, startPoint x: 223, startPoint y: 154, endPoint x: 500, endPoint y: 155, distance: 277.0
click at [499, 155] on div "Your order is not complete. Please complete the order or cancel it if it is no …" at bounding box center [365, 154] width 477 height 9
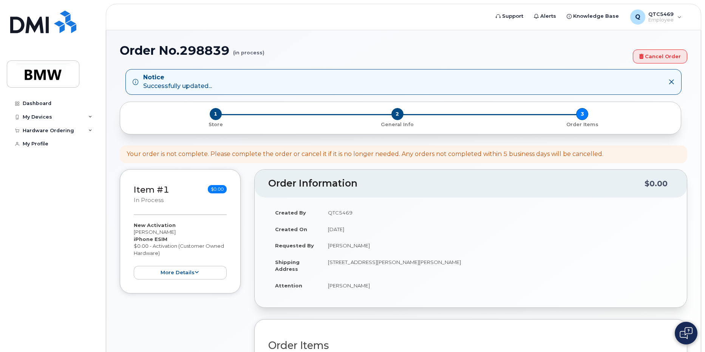
click at [501, 155] on div "Your order is not complete. Please complete the order or cancel it if it is no …" at bounding box center [365, 154] width 477 height 9
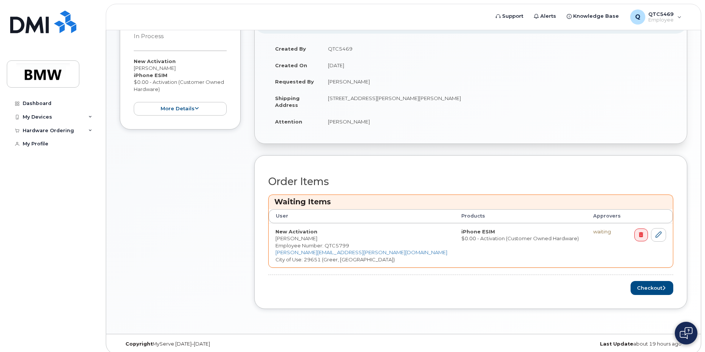
scroll to position [170, 0]
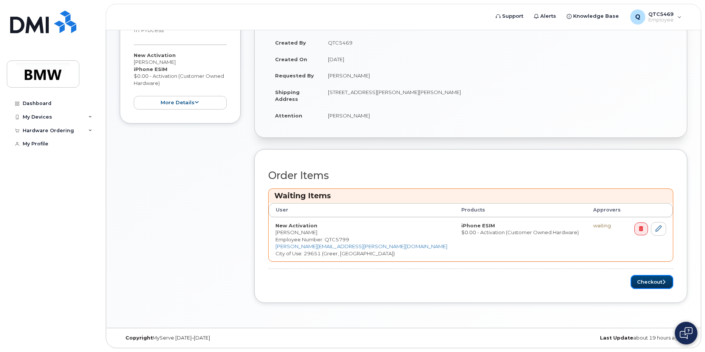
click at [659, 282] on button "Checkout" at bounding box center [652, 282] width 43 height 14
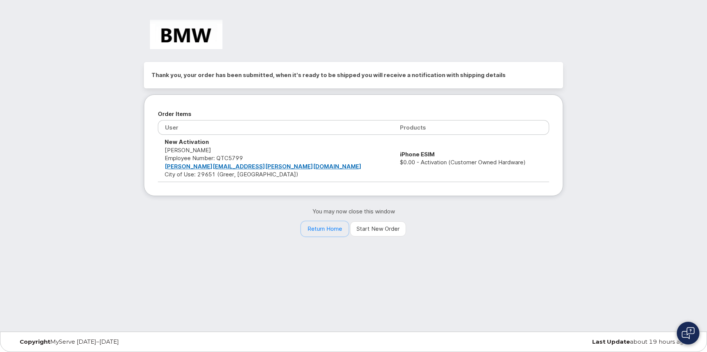
click at [328, 229] on link "Return Home" at bounding box center [325, 228] width 48 height 15
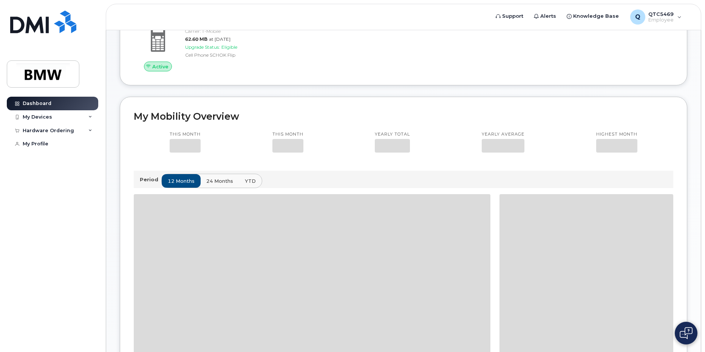
scroll to position [189, 0]
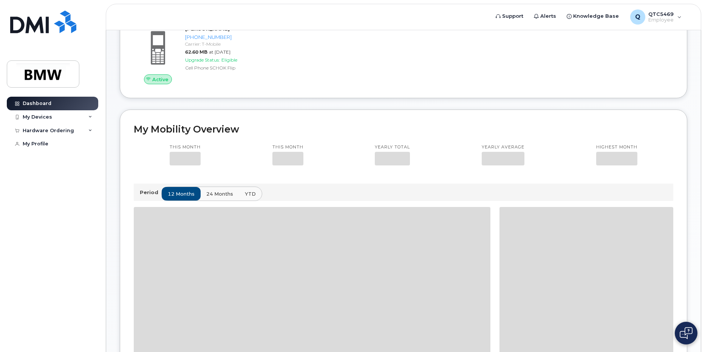
click at [58, 118] on div "My Devices" at bounding box center [52, 117] width 91 height 14
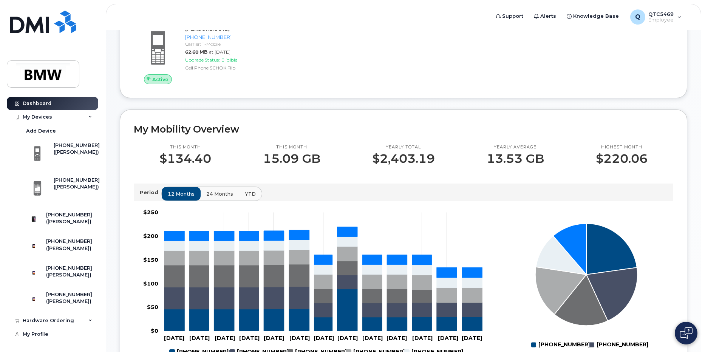
click at [57, 117] on div "My Devices" at bounding box center [52, 117] width 91 height 14
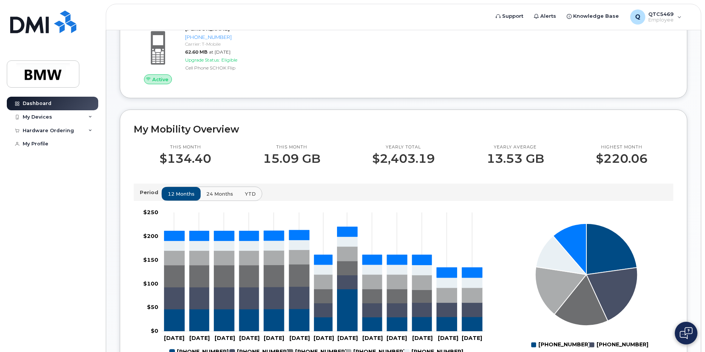
click at [40, 130] on div "Hardware Ordering" at bounding box center [48, 131] width 51 height 6
click at [40, 143] on div "My Orders" at bounding box center [39, 144] width 27 height 7
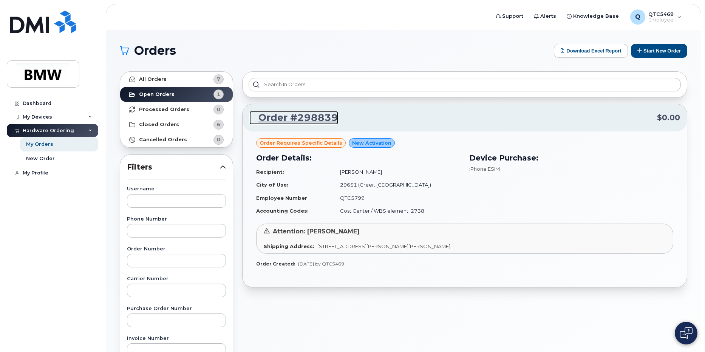
click at [297, 117] on link "Order #298839" at bounding box center [293, 118] width 89 height 14
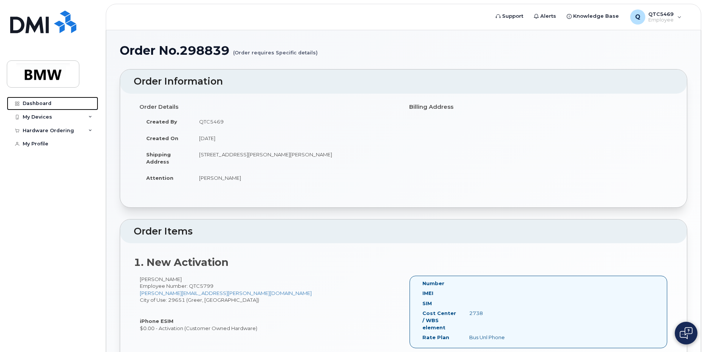
drag, startPoint x: 36, startPoint y: 106, endPoint x: 40, endPoint y: 107, distance: 4.6
click at [36, 106] on div "Dashboard" at bounding box center [37, 104] width 29 height 6
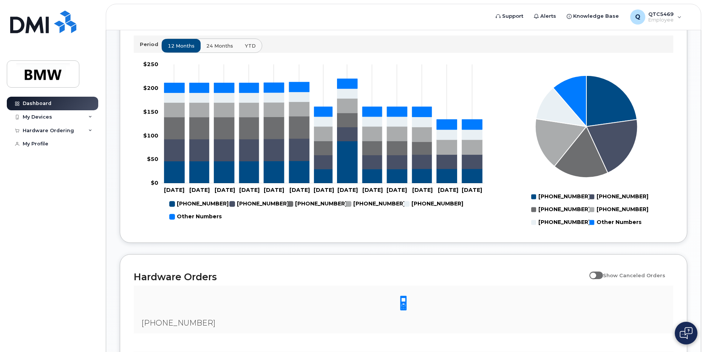
scroll to position [264, 0]
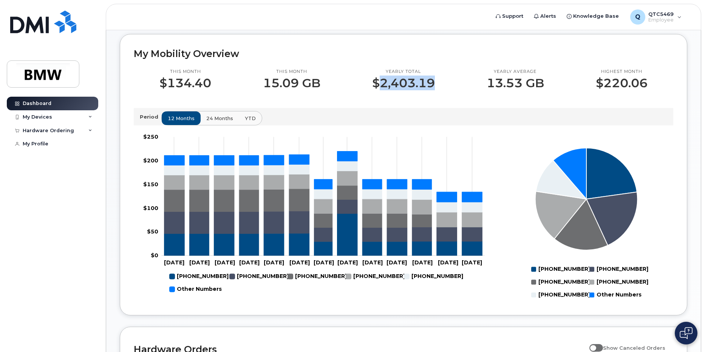
drag, startPoint x: 376, startPoint y: 93, endPoint x: 444, endPoint y: 92, distance: 68.4
click at [444, 90] on div "Yearly total $2,403.19" at bounding box center [403, 80] width 114 height 22
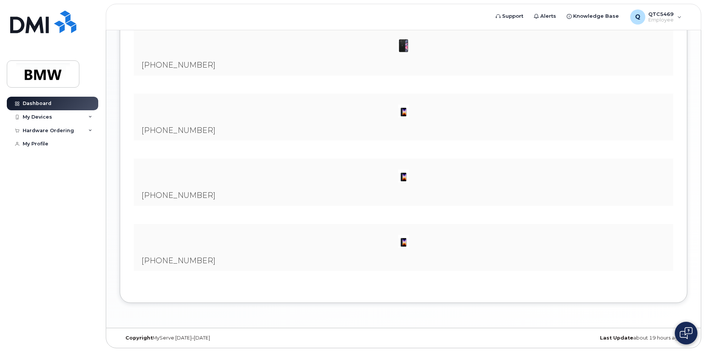
scroll to position [733, 0]
click at [62, 119] on div "My Devices" at bounding box center [52, 117] width 91 height 14
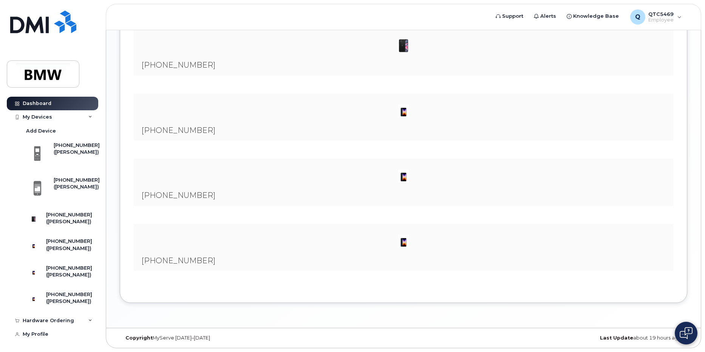
click at [59, 119] on div "My Devices" at bounding box center [52, 117] width 91 height 14
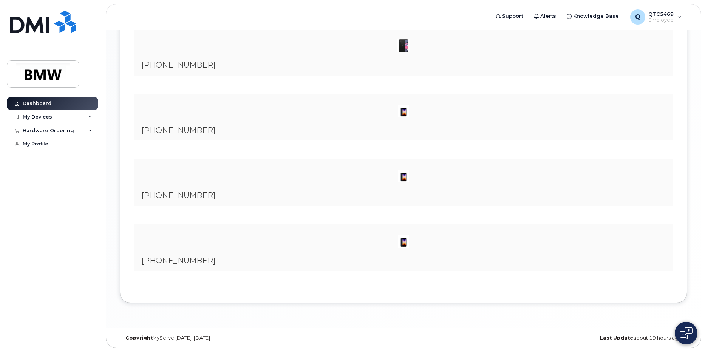
click at [49, 119] on div "My Devices" at bounding box center [37, 117] width 29 height 6
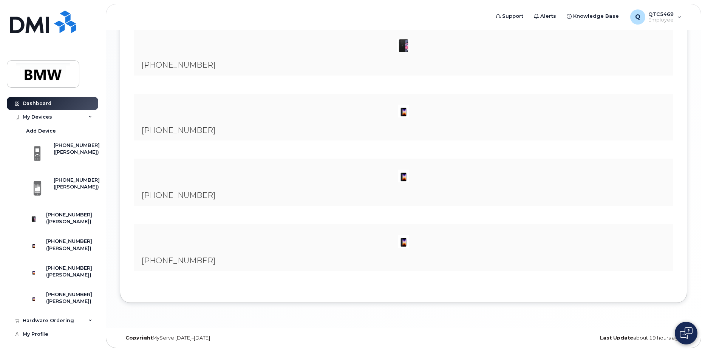
scroll to position [26, 0]
click at [52, 238] on div "[PHONE_NUMBER] ([PERSON_NAME])" at bounding box center [58, 247] width 68 height 19
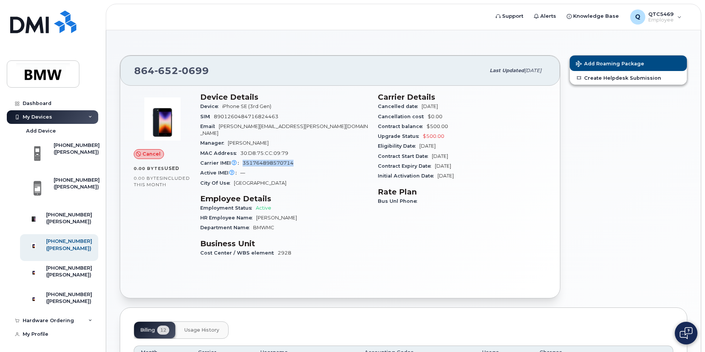
drag, startPoint x: 259, startPoint y: 156, endPoint x: 311, endPoint y: 157, distance: 52.5
click at [311, 158] on div "Carrier IMEI Carrier IMEI is reported during the last billing cycle or change o…" at bounding box center [284, 163] width 169 height 10
drag, startPoint x: 311, startPoint y: 157, endPoint x: 306, endPoint y: 157, distance: 5.7
click at [306, 158] on div "Carrier IMEI Carrier IMEI is reported during the last billing cycle or change o…" at bounding box center [284, 163] width 169 height 10
drag, startPoint x: 215, startPoint y: 114, endPoint x: 288, endPoint y: 116, distance: 72.6
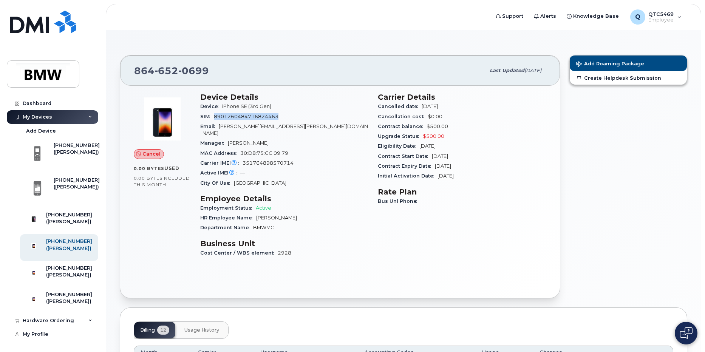
click at [288, 116] on div "SIM [TECHNICAL_ID]" at bounding box center [284, 117] width 169 height 10
drag, startPoint x: 240, startPoint y: 135, endPoint x: 274, endPoint y: 136, distance: 33.3
click at [274, 138] on div "Manager [PERSON_NAME]" at bounding box center [284, 143] width 169 height 10
click at [242, 140] on span "[PERSON_NAME]" at bounding box center [248, 143] width 41 height 6
drag, startPoint x: 272, startPoint y: 136, endPoint x: 224, endPoint y: 135, distance: 48.4
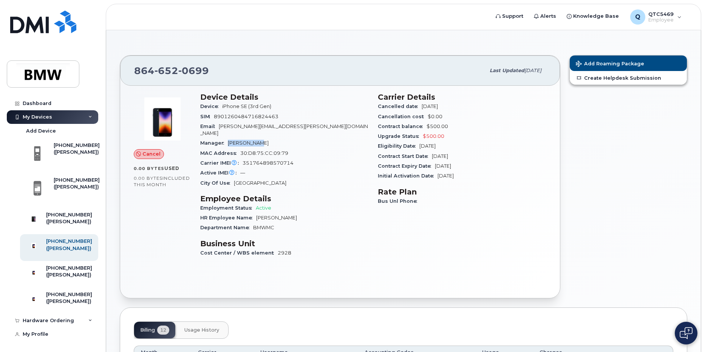
click at [224, 138] on div "Manager [PERSON_NAME]" at bounding box center [284, 143] width 169 height 10
click at [223, 140] on span "Manager" at bounding box center [214, 143] width 28 height 6
drag, startPoint x: 509, startPoint y: 70, endPoint x: 543, endPoint y: 70, distance: 34.0
click at [543, 70] on div "Last updated Aug 03, 2025" at bounding box center [515, 71] width 61 height 16
drag, startPoint x: 543, startPoint y: 70, endPoint x: 539, endPoint y: 74, distance: 5.9
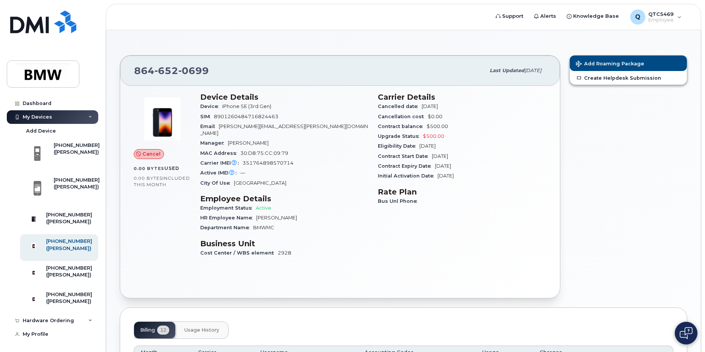
click at [543, 70] on div "Last updated Aug 03, 2025" at bounding box center [515, 71] width 61 height 16
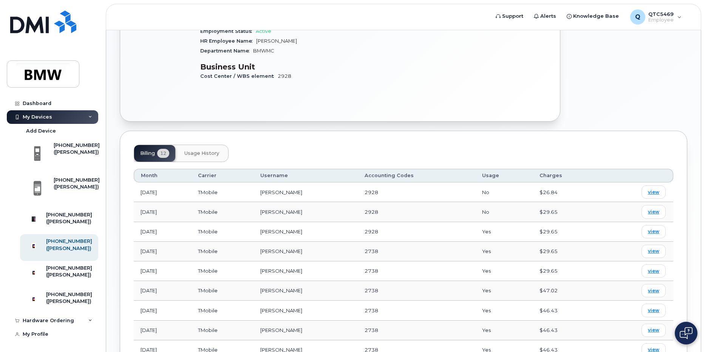
scroll to position [189, 0]
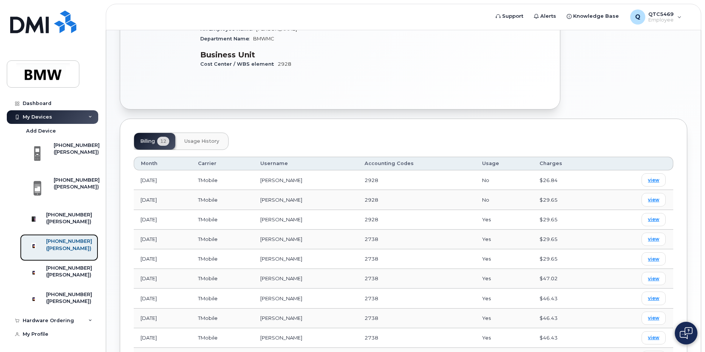
click at [73, 245] on div "[PHONE_NUMBER]" at bounding box center [69, 241] width 46 height 7
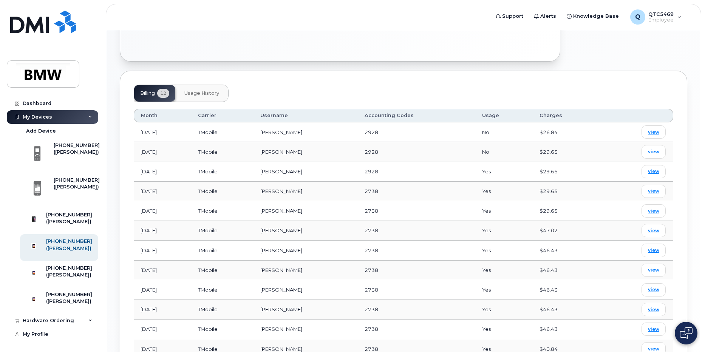
scroll to position [220, 0]
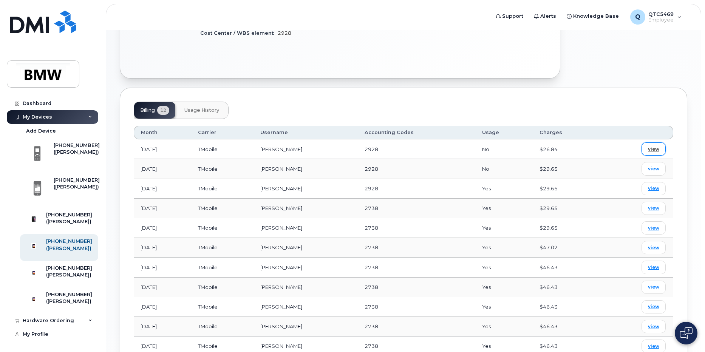
click at [653, 146] on span "view" at bounding box center [653, 149] width 11 height 7
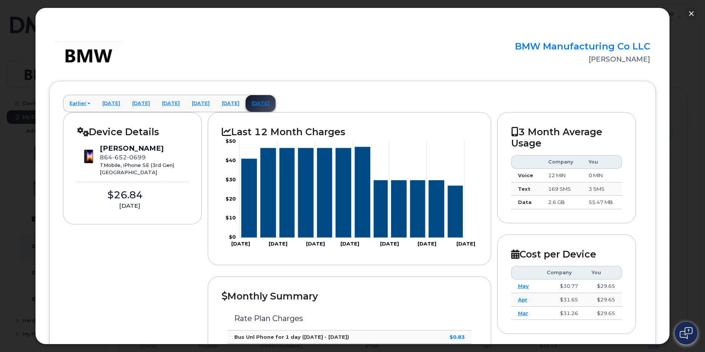
click at [144, 157] on span "0699" at bounding box center [136, 157] width 19 height 7
drag, startPoint x: 140, startPoint y: 156, endPoint x: 115, endPoint y: 156, distance: 25.3
click at [115, 156] on div "[PHONE_NUMBER]" at bounding box center [137, 157] width 74 height 8
drag, startPoint x: 115, startPoint y: 156, endPoint x: 119, endPoint y: 156, distance: 4.5
click at [119, 156] on span "652" at bounding box center [119, 157] width 15 height 7
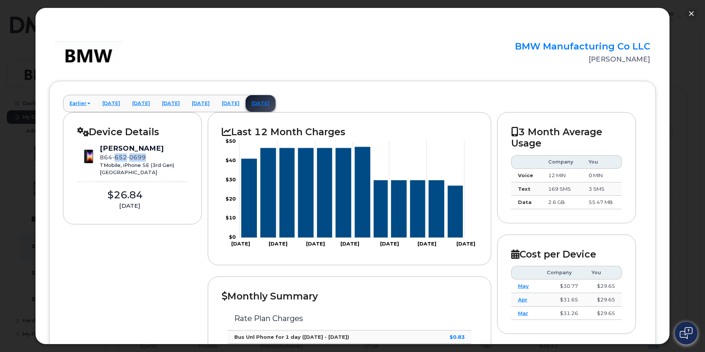
click at [113, 156] on span "652" at bounding box center [119, 157] width 15 height 7
drag, startPoint x: 102, startPoint y: 157, endPoint x: 146, endPoint y: 157, distance: 43.5
click at [145, 157] on span "[PHONE_NUMBER]" at bounding box center [123, 157] width 46 height 7
click at [149, 156] on div "[PHONE_NUMBER]" at bounding box center [137, 157] width 74 height 8
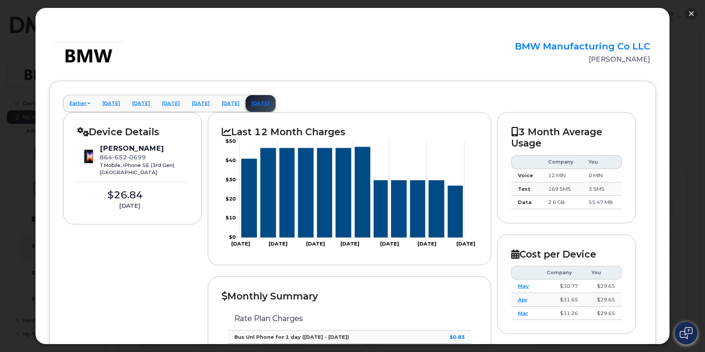
click at [691, 14] on button "button" at bounding box center [691, 14] width 12 height 12
